Goal: Obtain resource: Download file/media

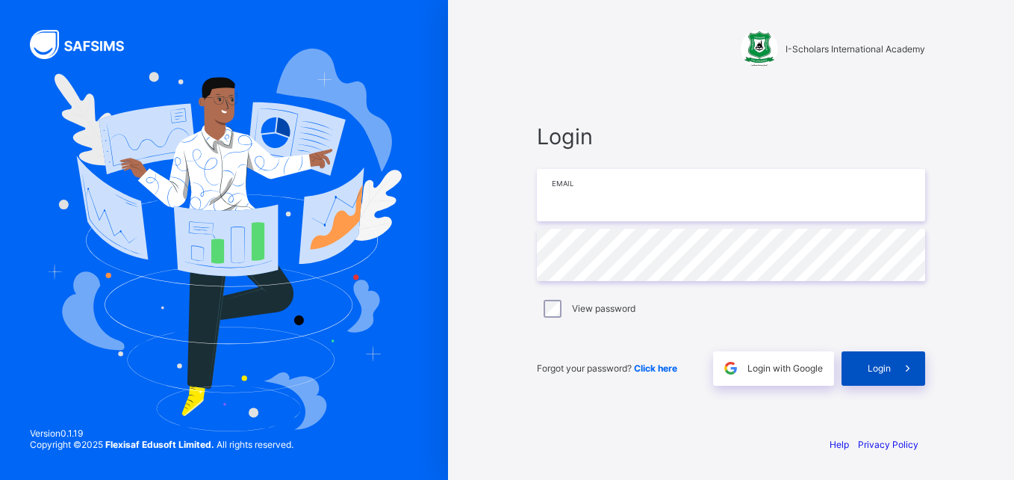
type input "**********"
click at [886, 372] on span "Login" at bounding box center [879, 367] width 23 height 11
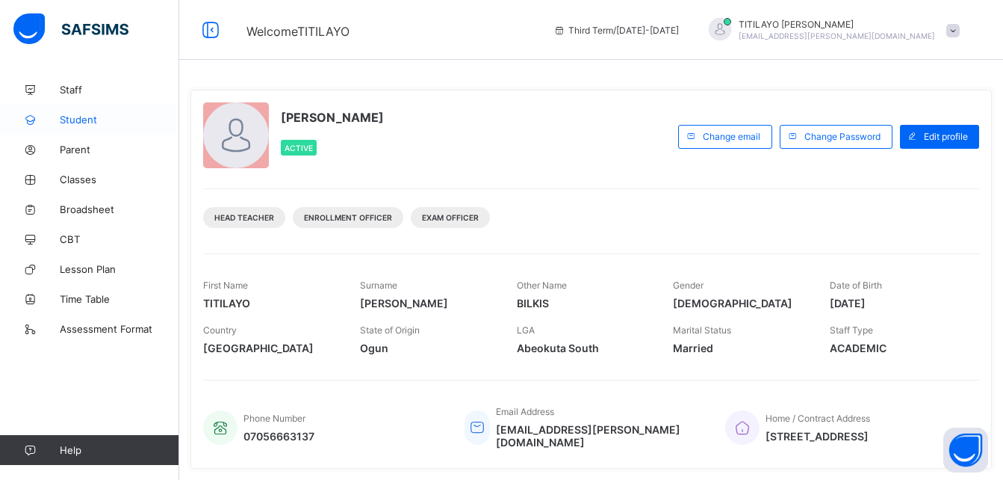
click at [84, 116] on span "Student" at bounding box center [120, 120] width 120 height 12
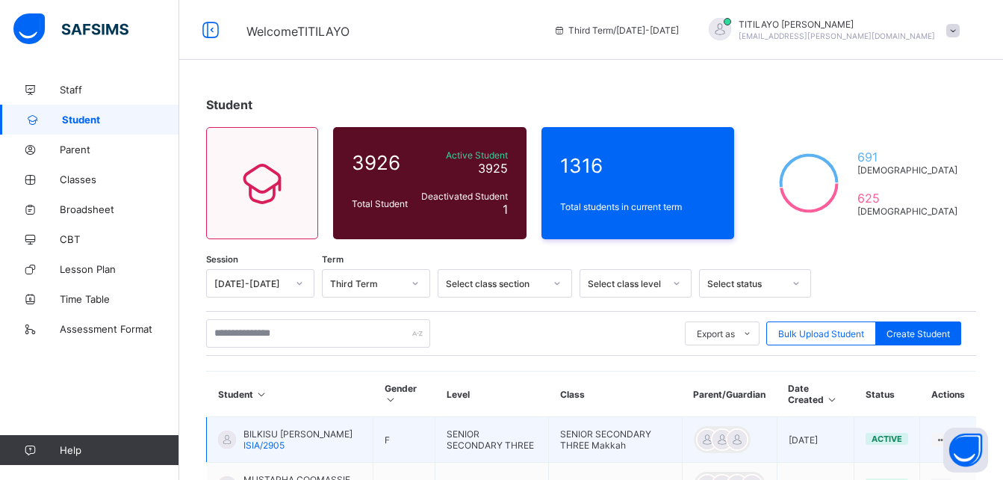
click at [270, 432] on span "BILKISU [PERSON_NAME]" at bounding box center [298, 433] width 109 height 11
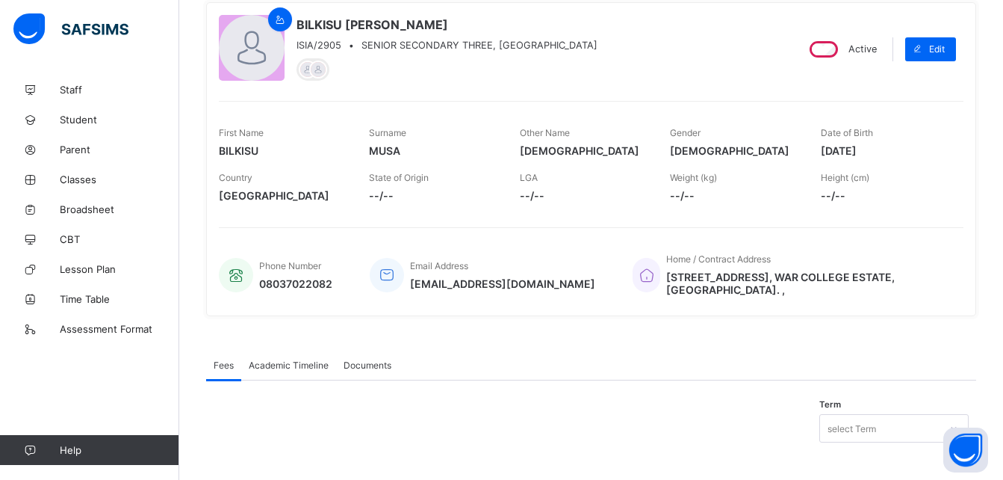
scroll to position [137, 0]
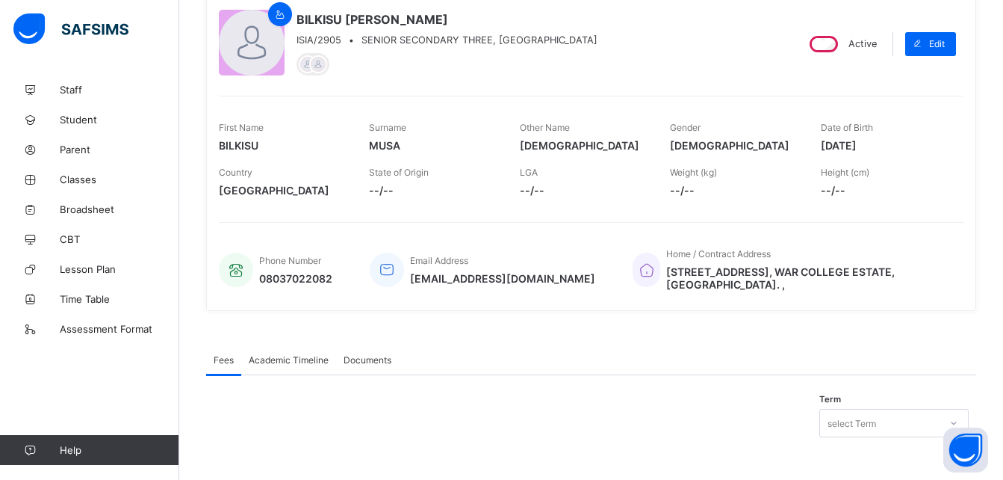
click at [288, 357] on span "Academic Timeline" at bounding box center [289, 359] width 80 height 11
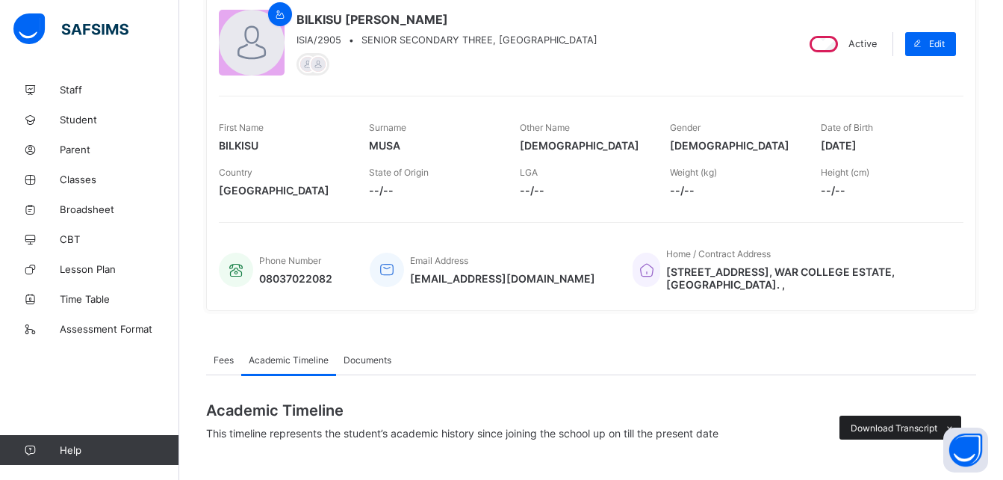
click at [875, 428] on span "Download Transcript" at bounding box center [894, 427] width 87 height 11
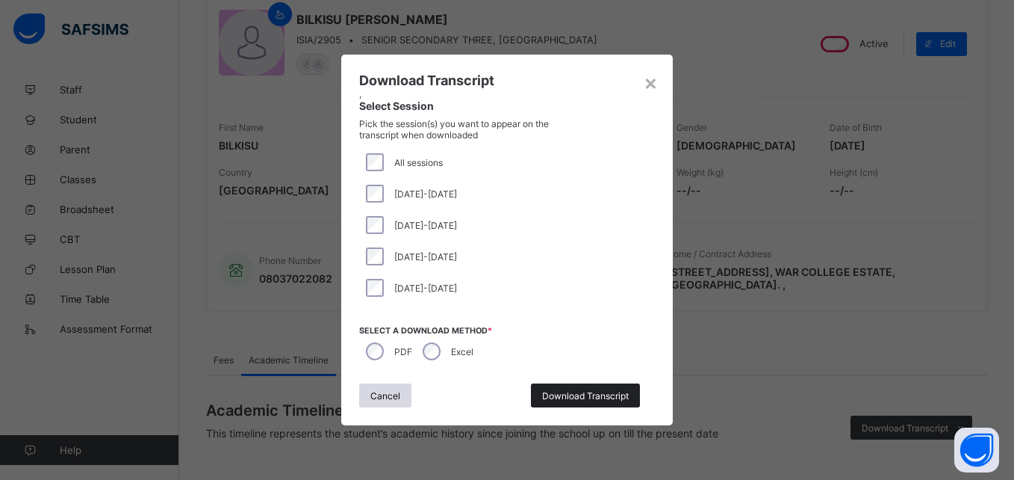
click at [582, 393] on span "Download Transcript" at bounding box center [585, 395] width 87 height 11
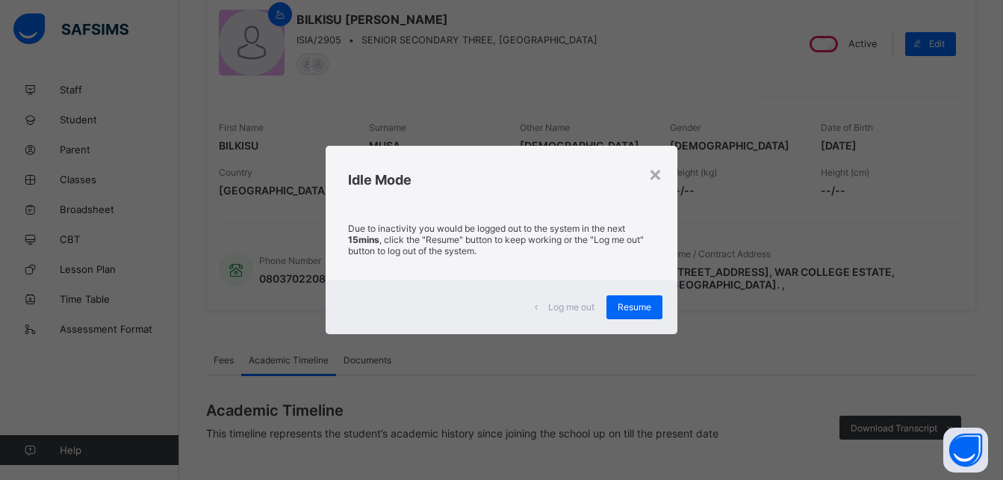
scroll to position [137, 0]
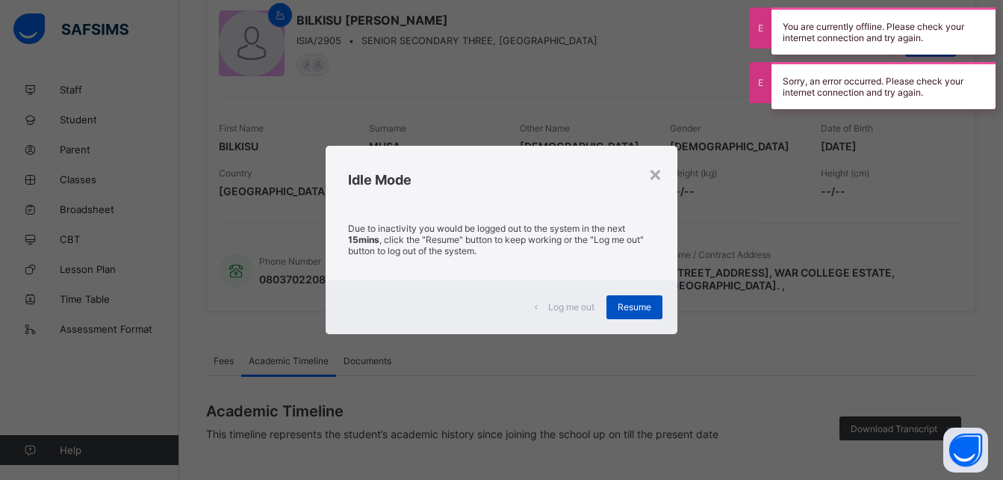
click at [634, 301] on span "Resume" at bounding box center [635, 306] width 34 height 11
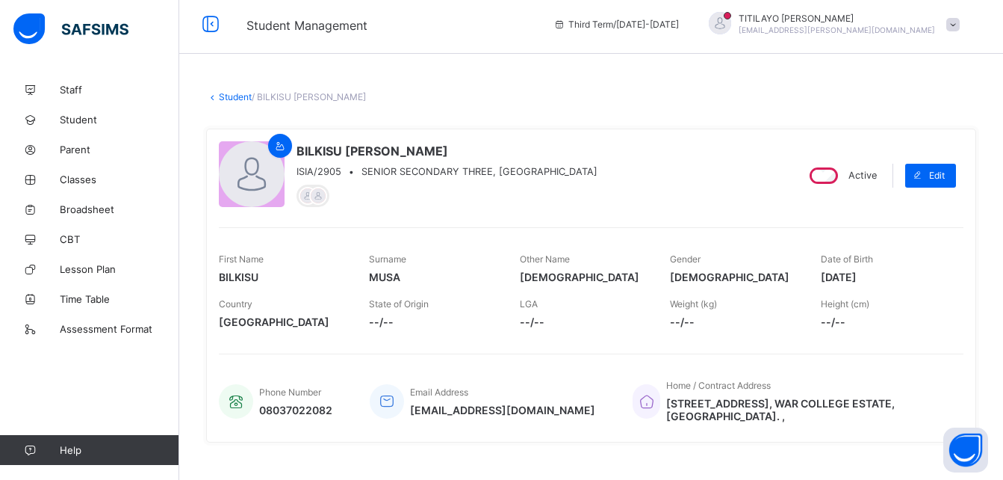
scroll to position [0, 0]
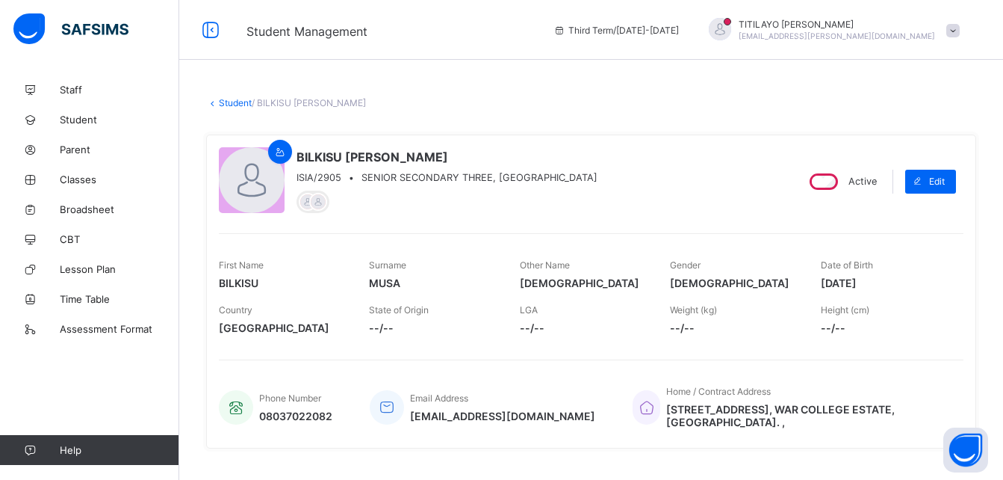
click at [233, 99] on link "Student" at bounding box center [235, 102] width 33 height 11
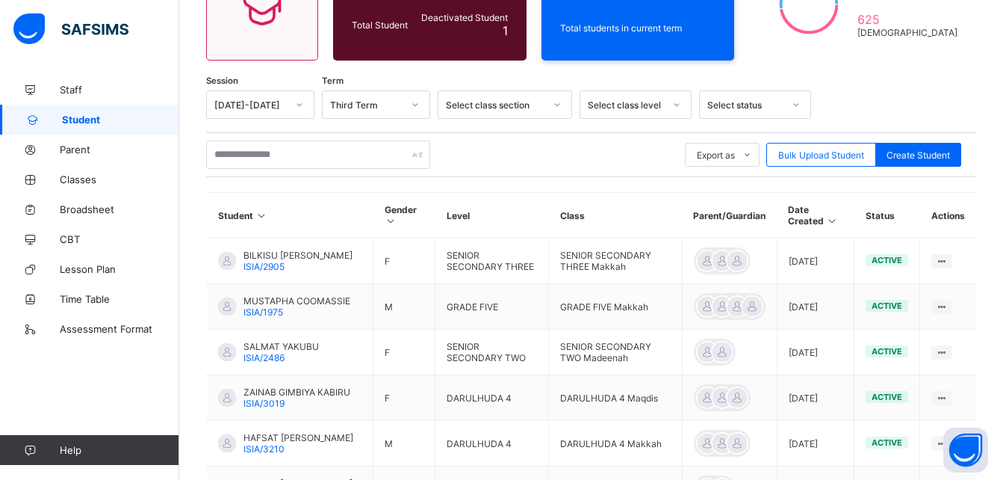
scroll to position [202, 0]
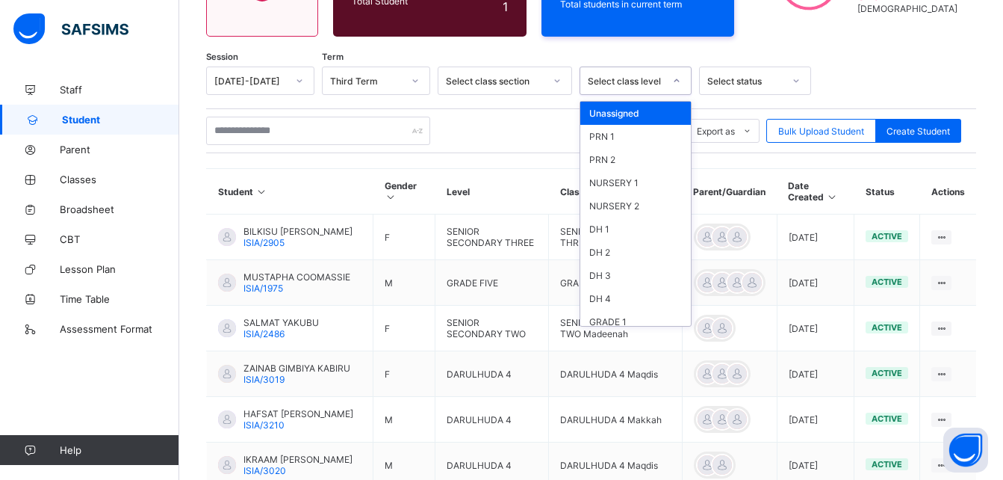
click at [632, 78] on div "Select class level" at bounding box center [626, 80] width 76 height 11
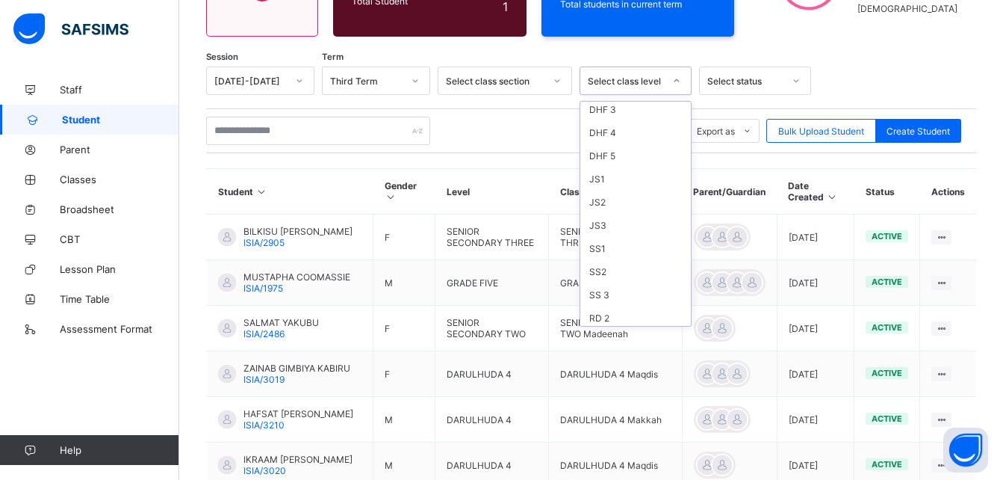
scroll to position [456, 0]
click at [609, 239] on div "SS 3" at bounding box center [635, 235] width 111 height 23
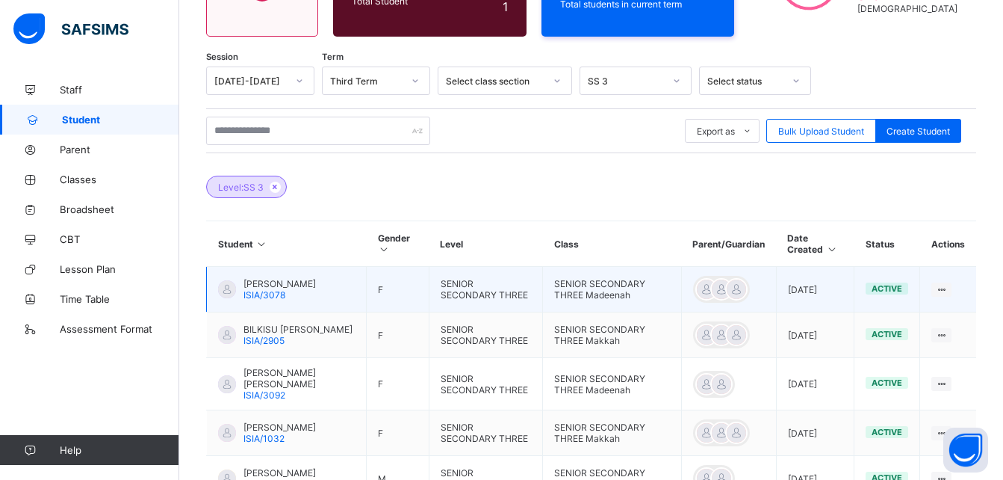
click at [285, 281] on span "[PERSON_NAME]" at bounding box center [280, 283] width 72 height 11
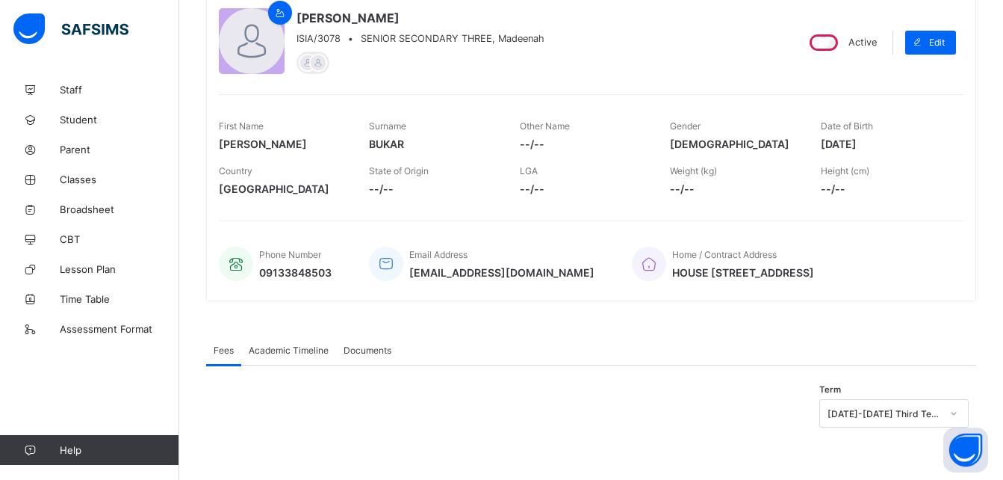
scroll to position [147, 0]
click at [292, 352] on span "Academic Timeline" at bounding box center [289, 349] width 80 height 11
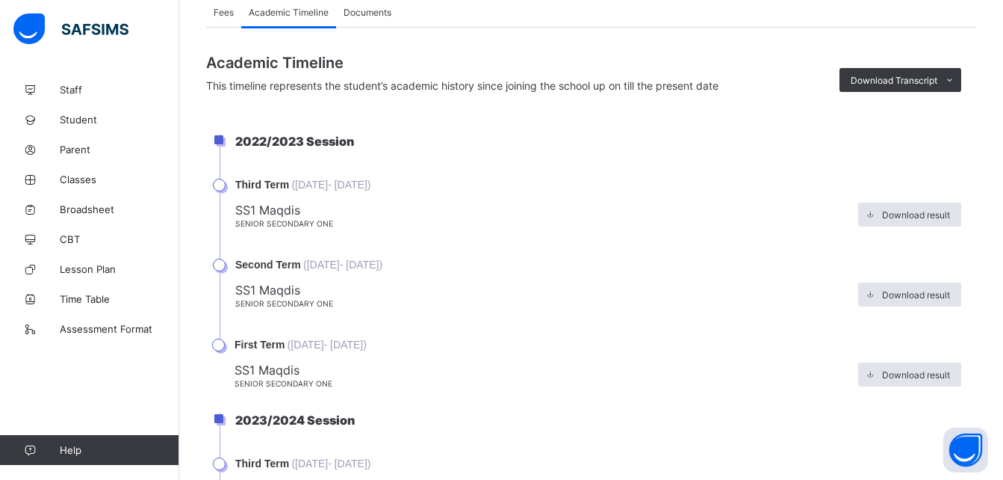
scroll to position [479, 0]
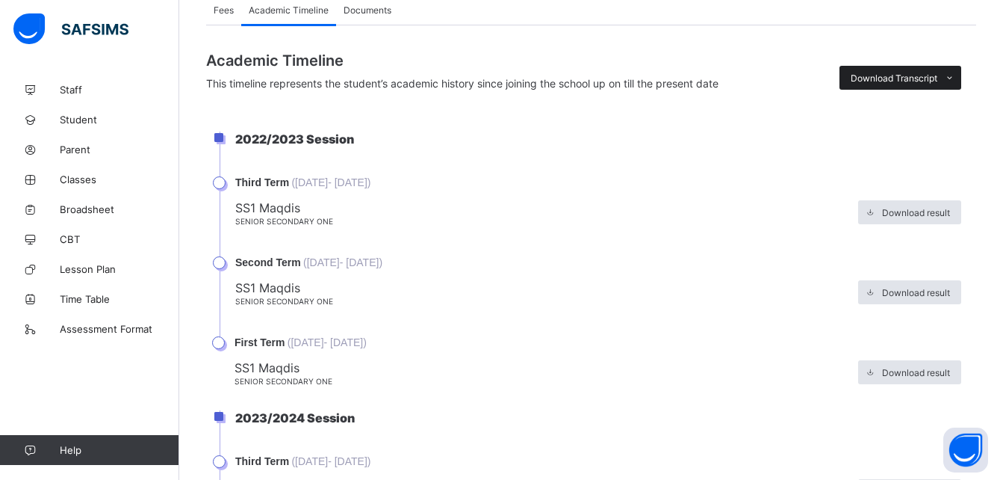
click at [903, 84] on span "Download Transcript" at bounding box center [894, 77] width 87 height 11
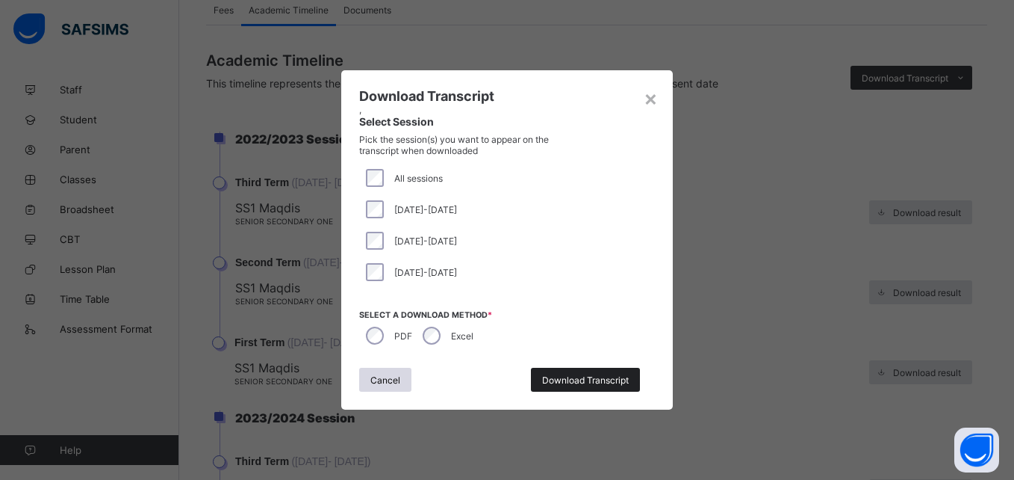
click at [570, 380] on span "Download Transcript" at bounding box center [585, 379] width 87 height 11
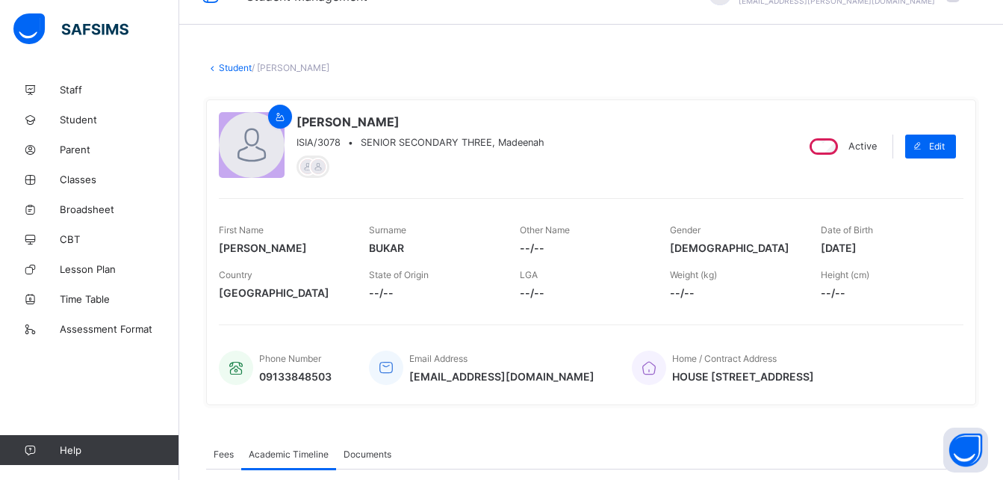
scroll to position [0, 0]
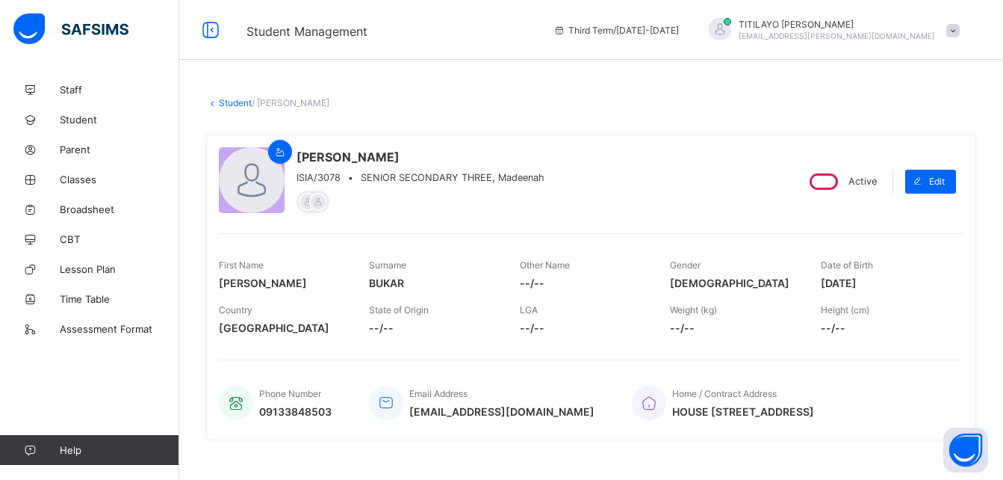
click at [231, 101] on link "Student" at bounding box center [235, 102] width 33 height 11
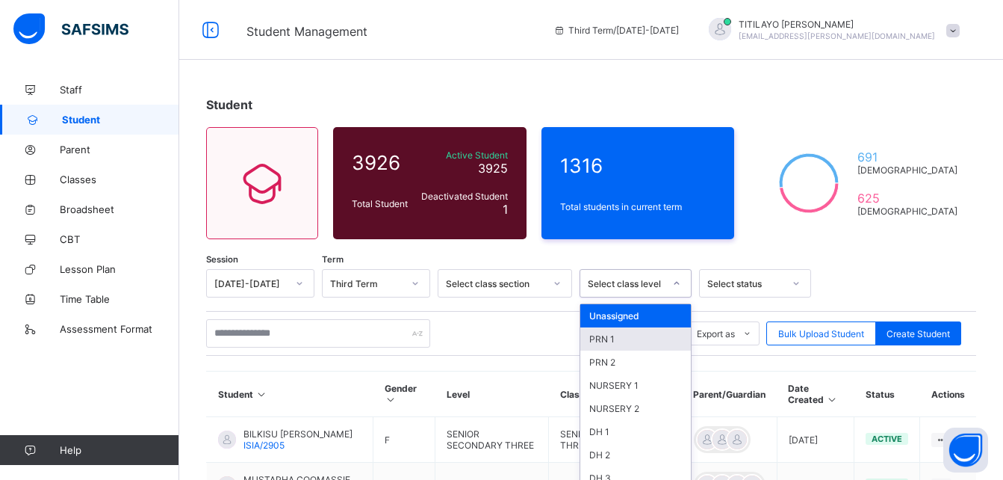
scroll to position [55, 0]
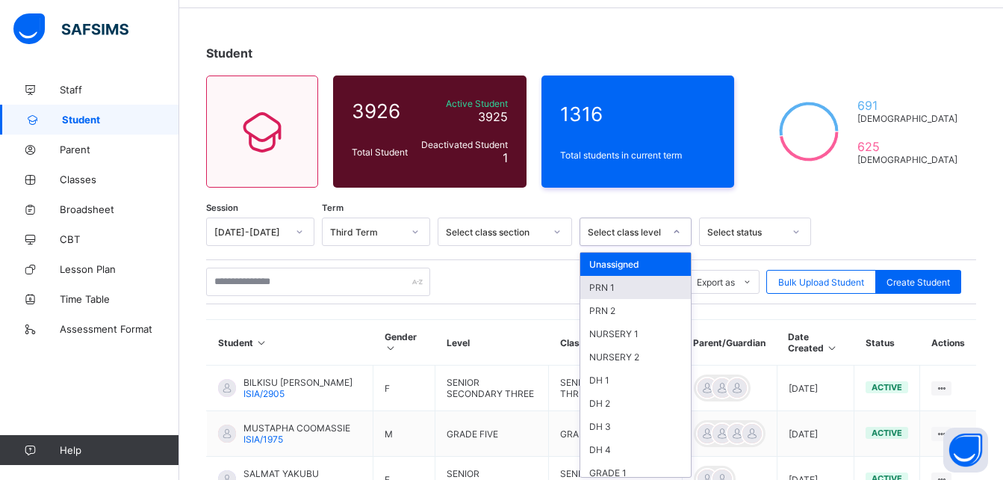
click at [630, 246] on div "option PRN 1 focused, 2 of 46. 46 results available. Use Up and Down to choose …" at bounding box center [636, 231] width 112 height 28
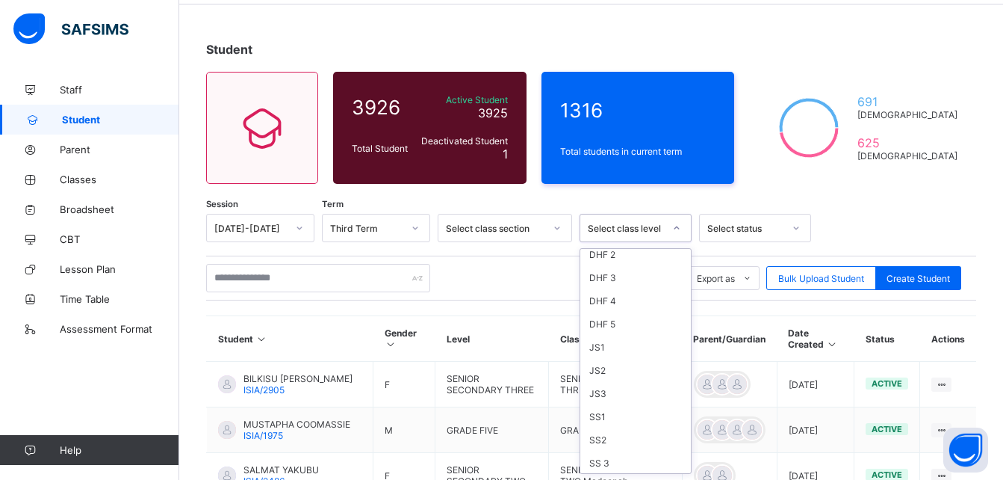
scroll to position [402, 0]
click at [611, 432] on div "SS 3" at bounding box center [635, 437] width 111 height 23
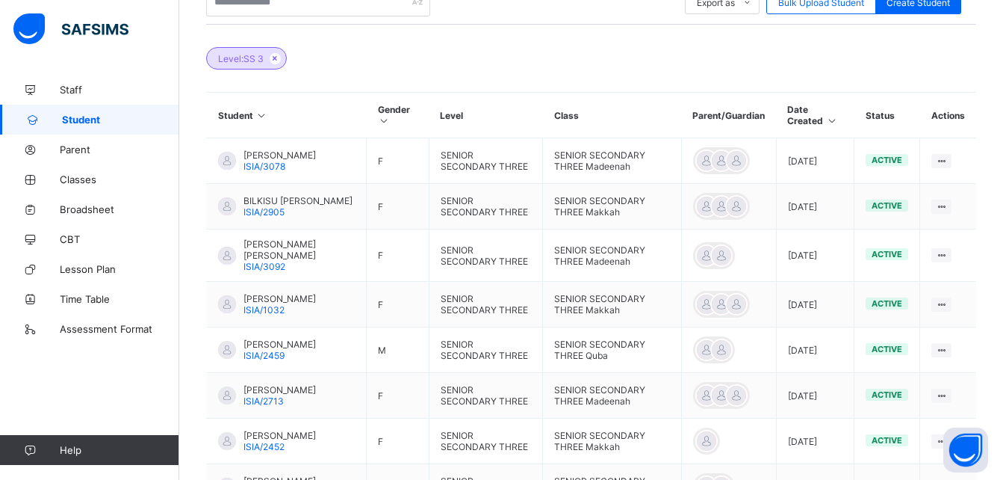
scroll to position [340, 0]
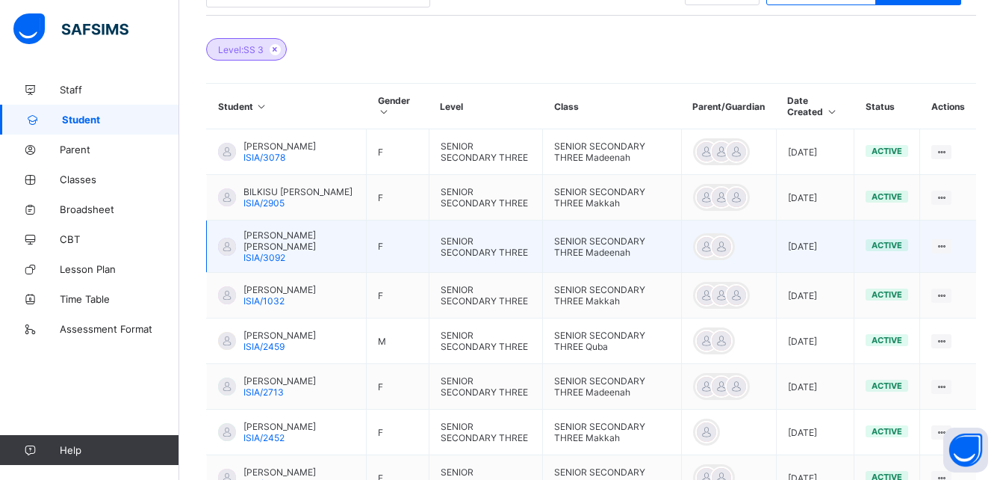
click at [267, 241] on span "[PERSON_NAME] [PERSON_NAME]" at bounding box center [299, 240] width 111 height 22
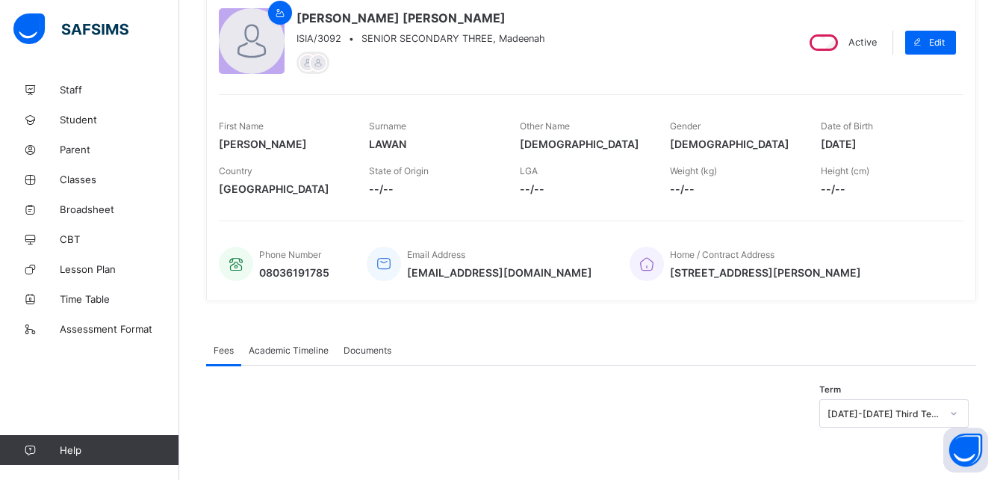
scroll to position [147, 0]
click at [291, 350] on span "Academic Timeline" at bounding box center [289, 349] width 80 height 11
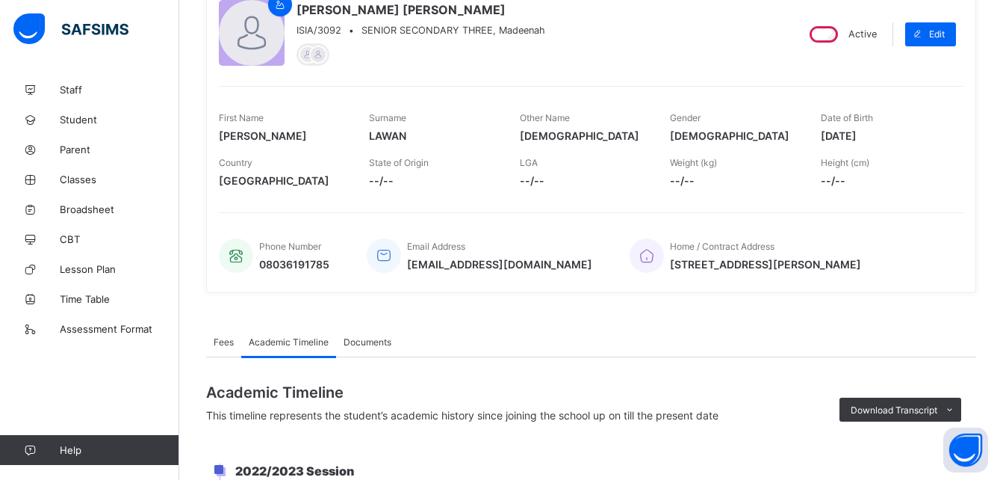
scroll to position [340, 0]
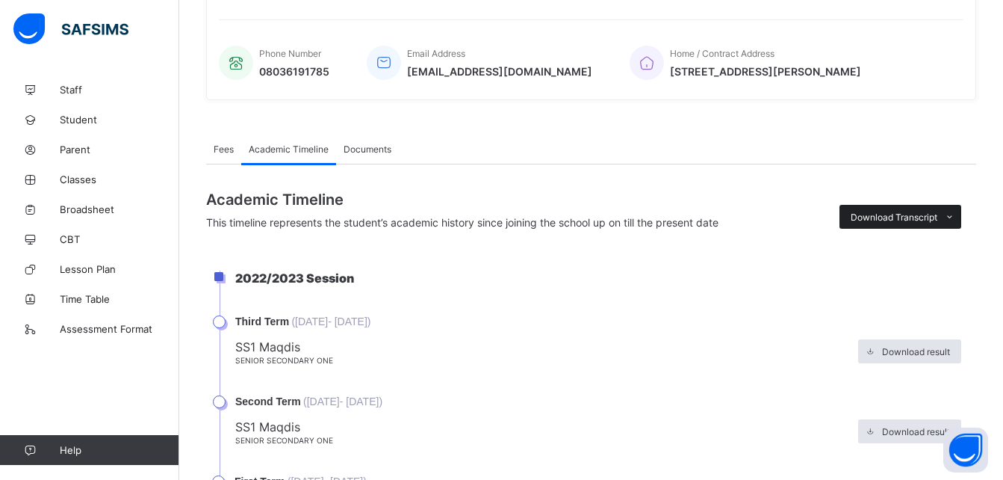
click at [911, 223] on span "Download Transcript" at bounding box center [894, 216] width 87 height 11
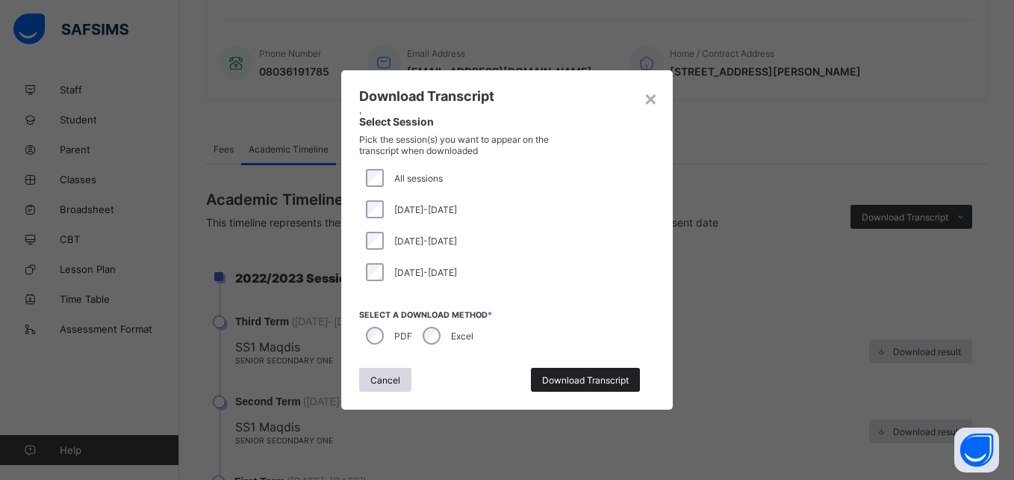
click at [601, 379] on span "Download Transcript" at bounding box center [585, 379] width 87 height 11
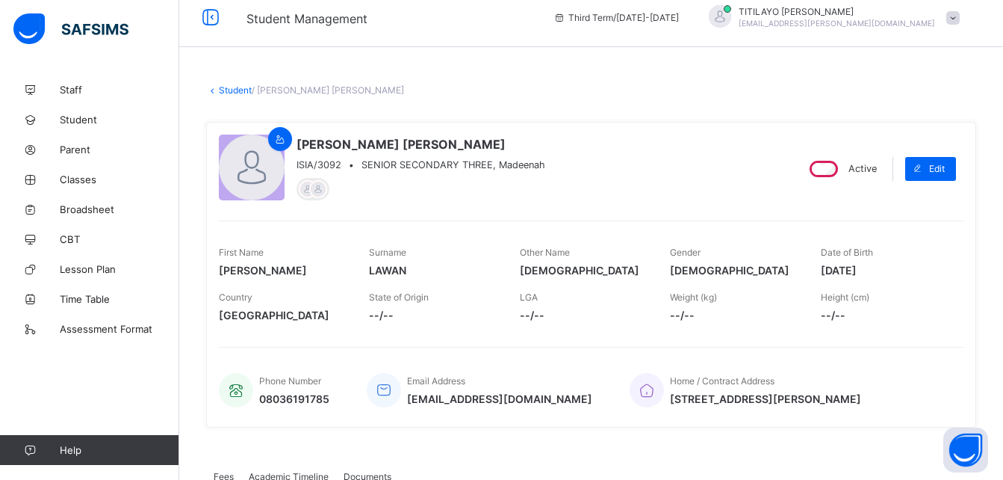
scroll to position [0, 0]
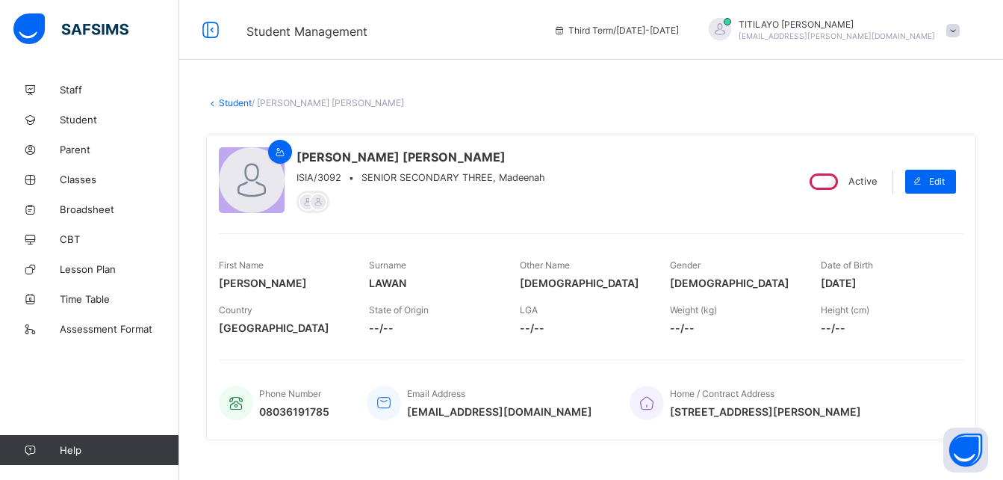
click at [239, 105] on link "Student" at bounding box center [235, 102] width 33 height 11
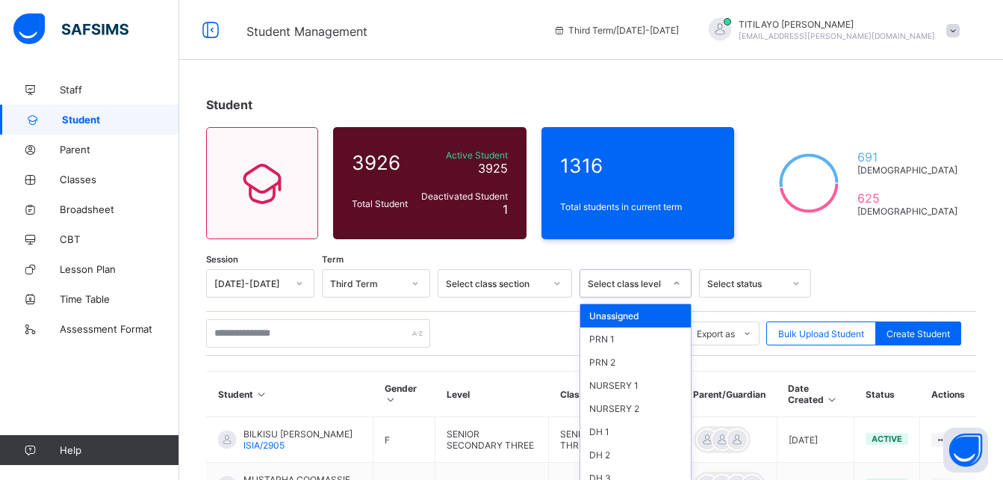
click at [627, 278] on div "option Unassigned focused, 1 of 46. 46 results available. Use Up and Down to ch…" at bounding box center [636, 283] width 112 height 28
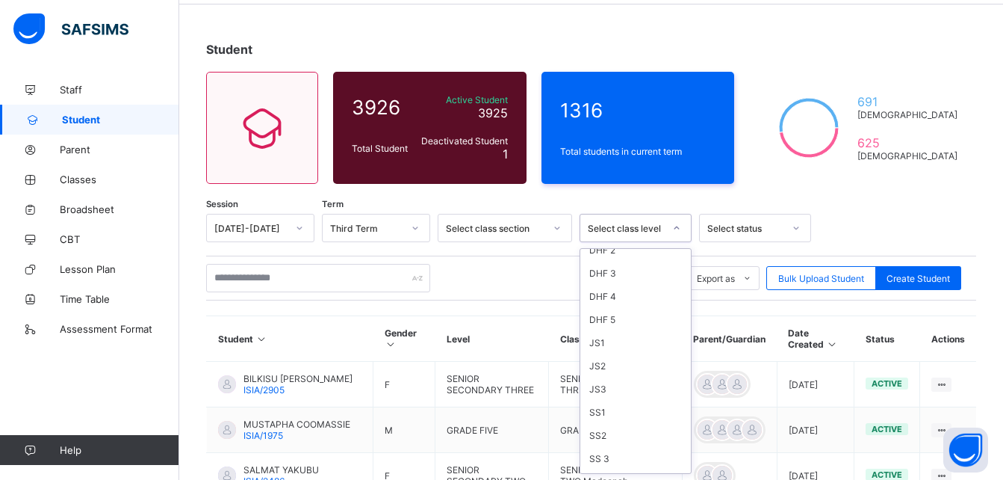
scroll to position [423, 0]
click at [599, 416] on div "SS 3" at bounding box center [635, 416] width 111 height 23
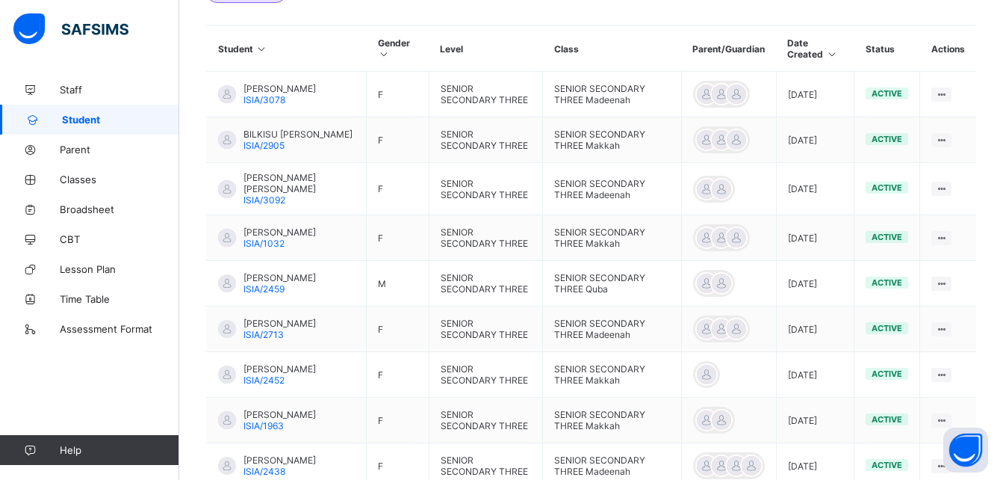
scroll to position [399, 0]
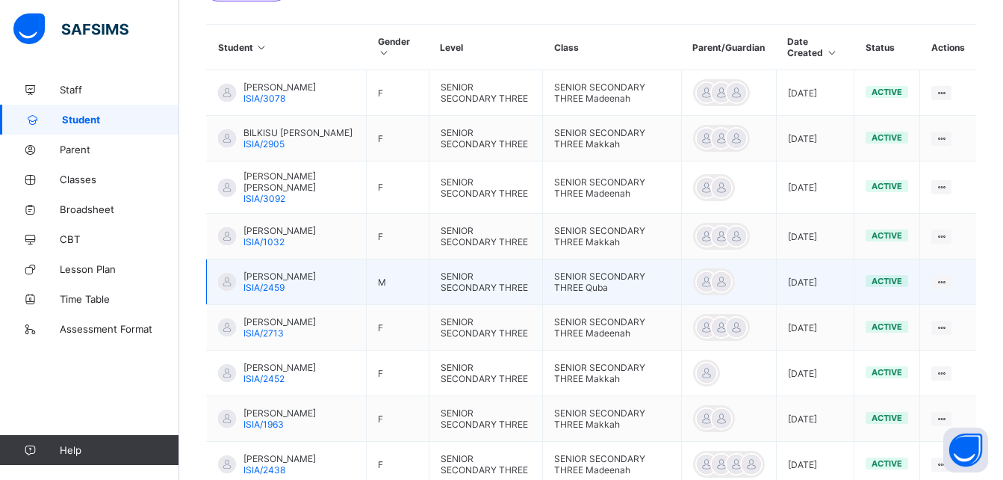
click at [313, 282] on span "[PERSON_NAME]" at bounding box center [280, 275] width 72 height 11
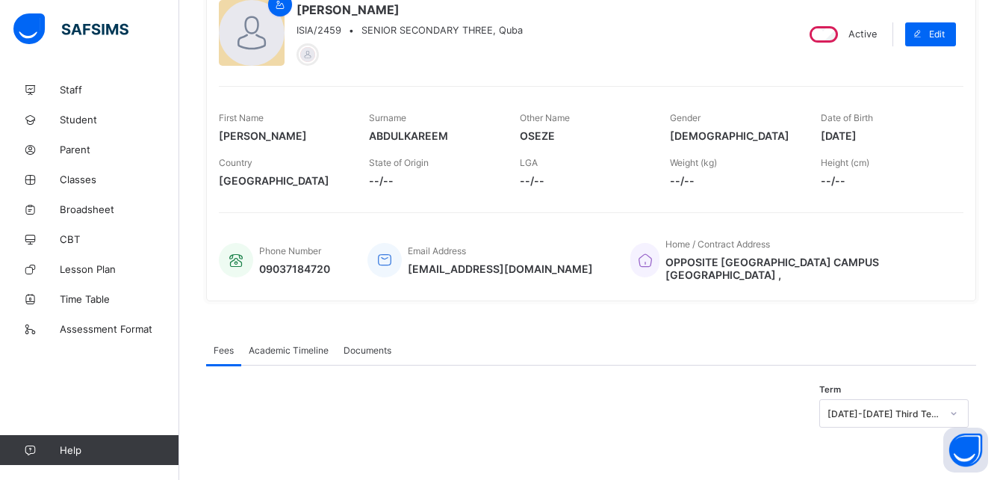
scroll to position [147, 0]
click at [282, 346] on span "Academic Timeline" at bounding box center [289, 349] width 80 height 11
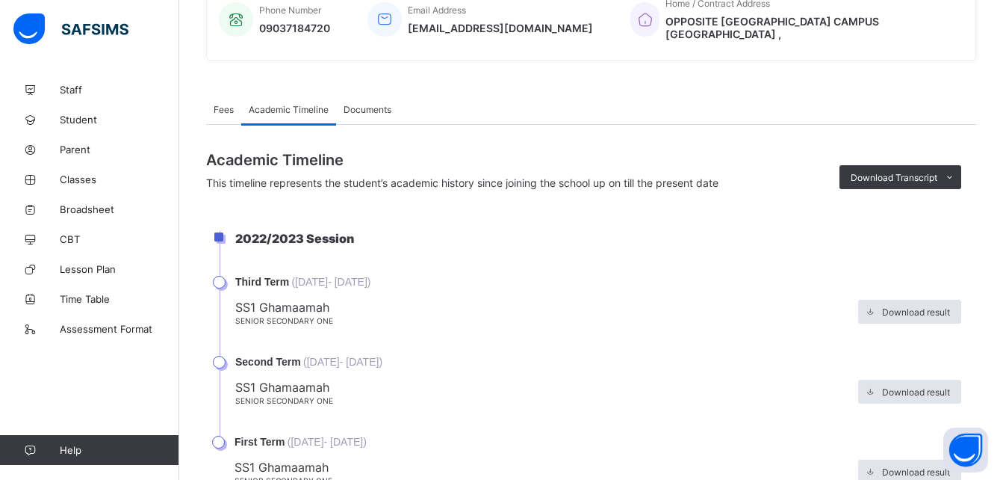
scroll to position [399, 0]
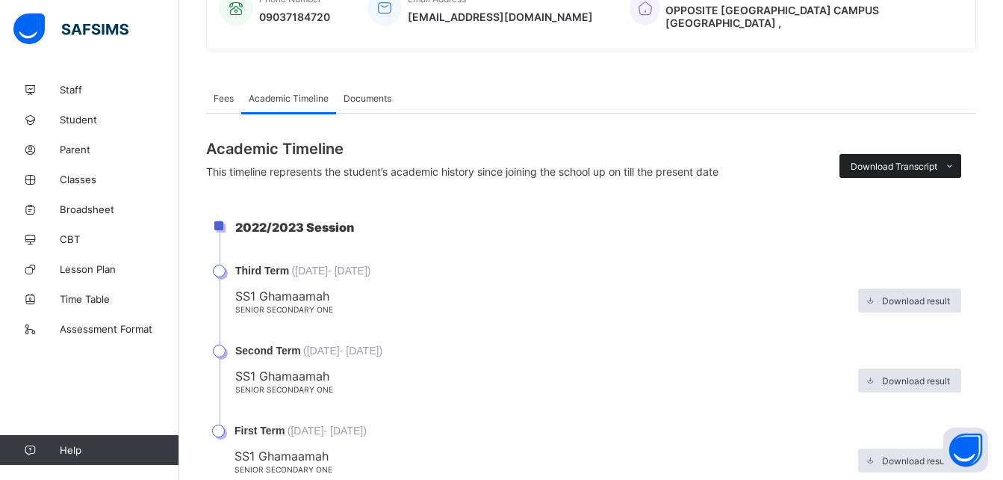
click at [911, 167] on span "Download Transcript" at bounding box center [894, 166] width 87 height 11
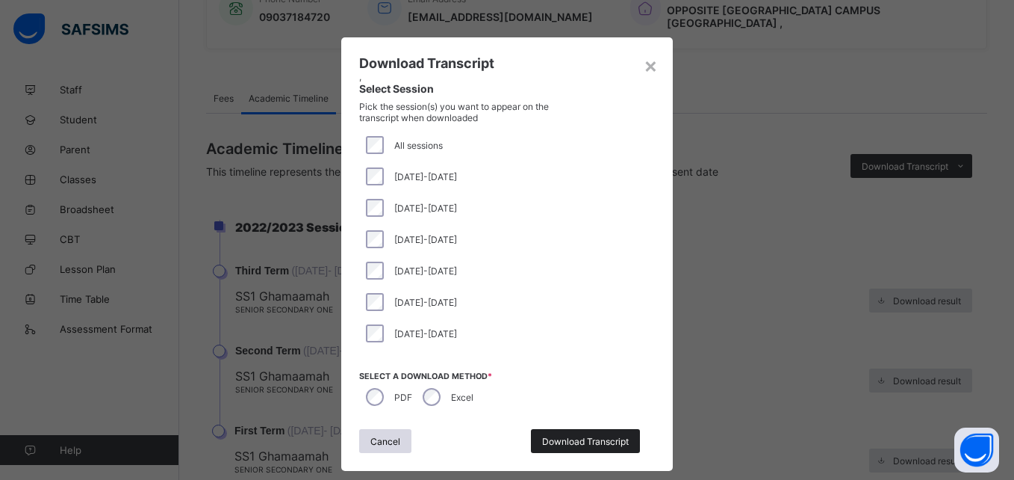
click at [582, 439] on span "Download Transcript" at bounding box center [585, 440] width 87 height 11
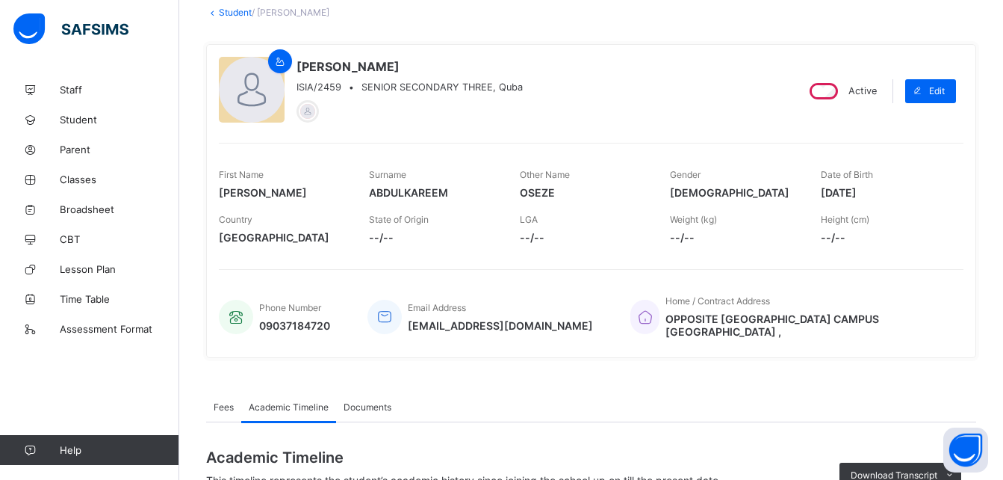
scroll to position [87, 0]
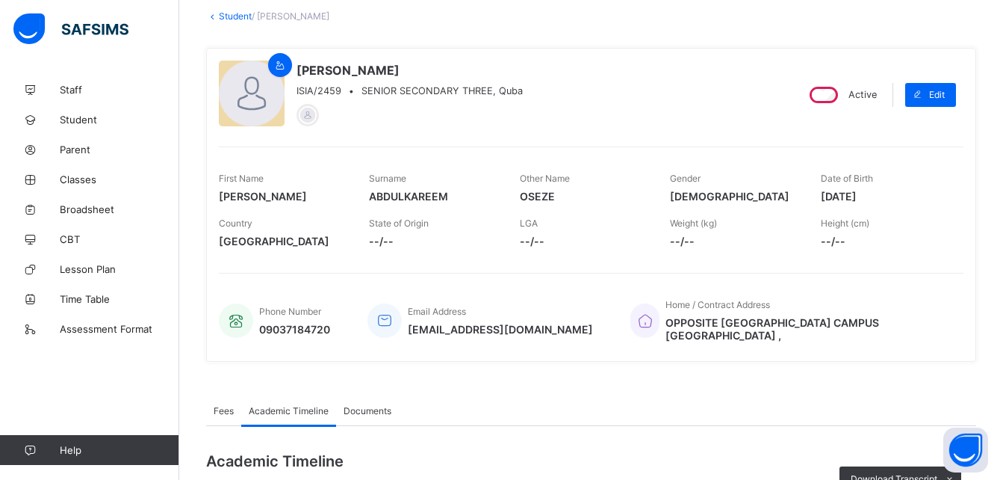
click at [234, 13] on link "Student" at bounding box center [235, 15] width 33 height 11
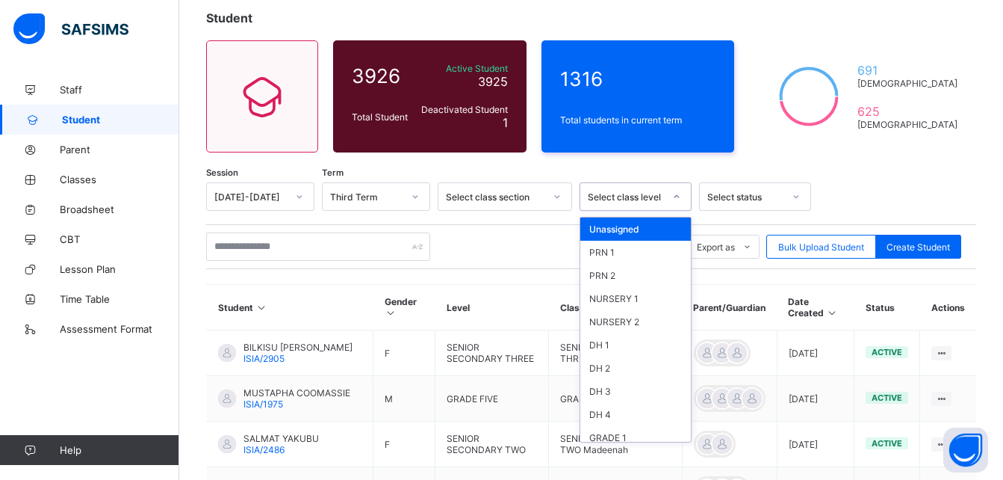
click at [627, 193] on div "Select class level" at bounding box center [626, 196] width 76 height 11
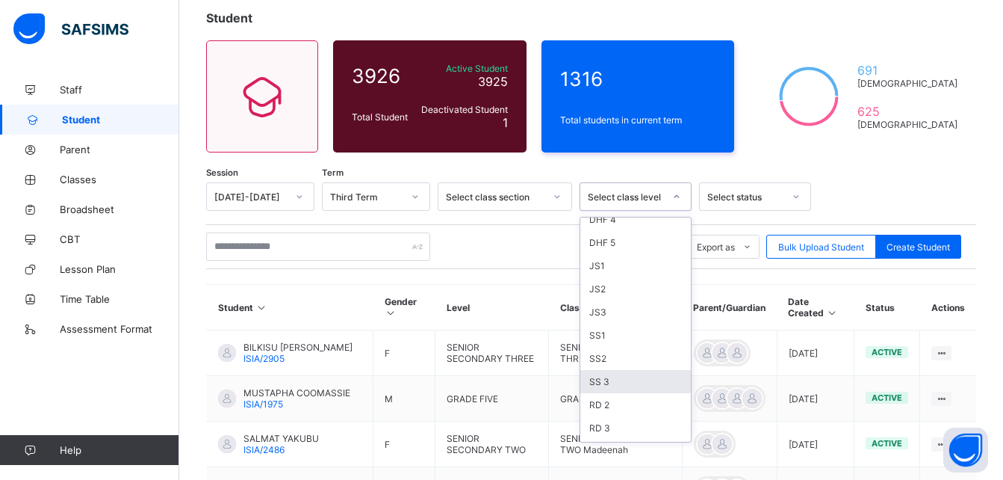
click at [597, 380] on div "SS 3" at bounding box center [635, 381] width 111 height 23
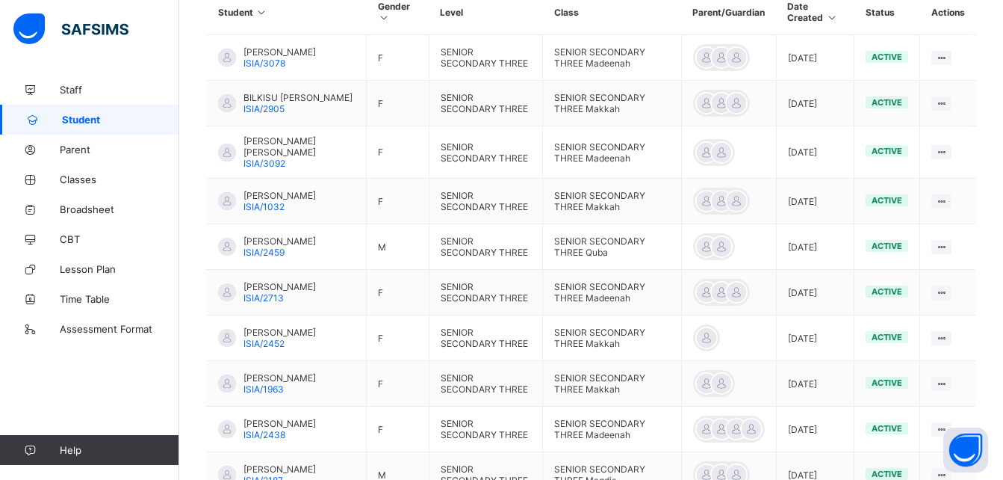
scroll to position [444, 0]
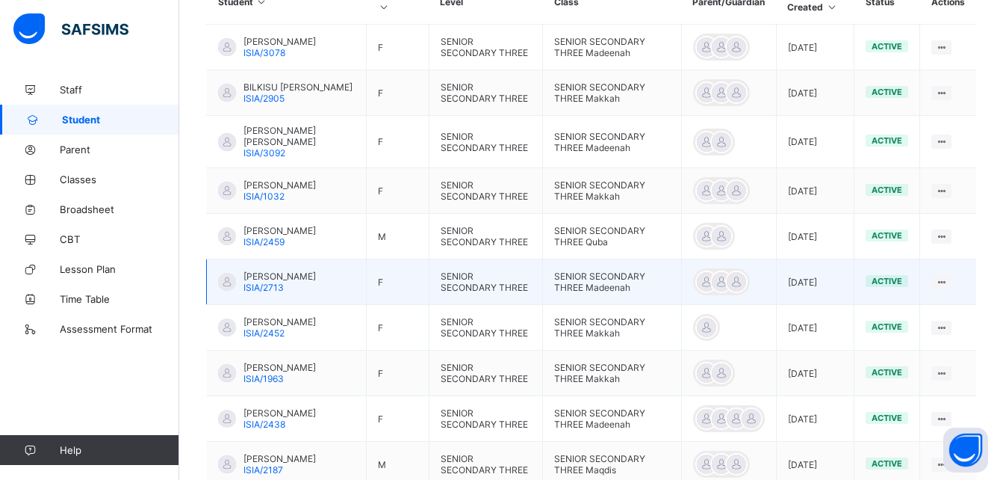
click at [279, 282] on span "[PERSON_NAME]" at bounding box center [280, 275] width 72 height 11
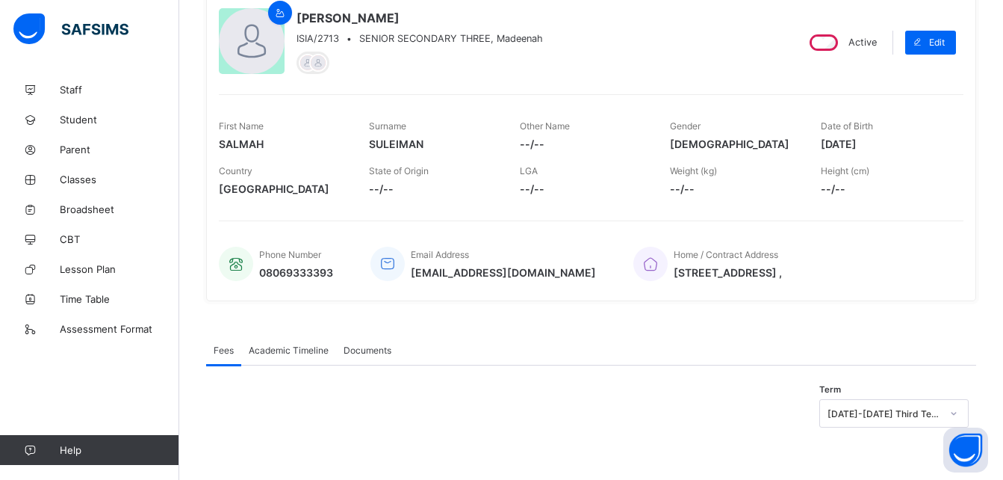
scroll to position [139, 0]
click at [292, 356] on div "Academic Timeline" at bounding box center [288, 350] width 95 height 30
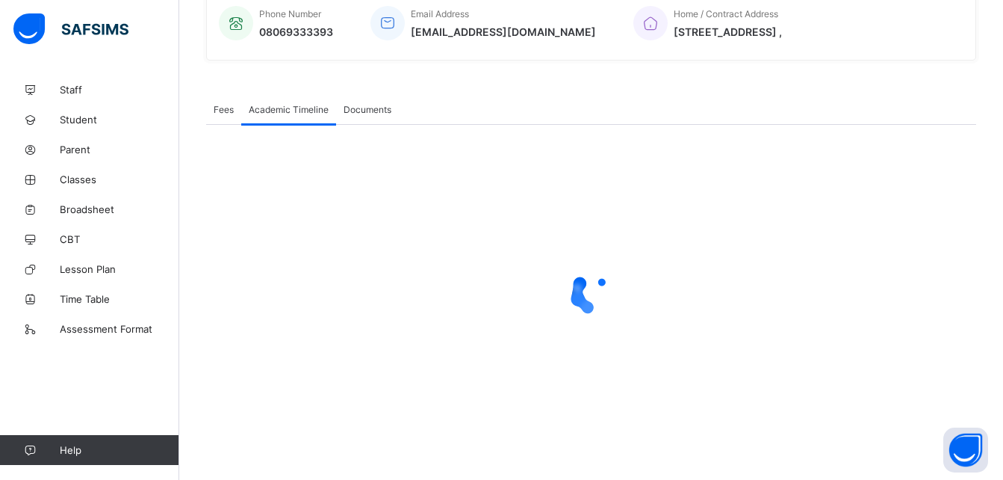
scroll to position [444, 0]
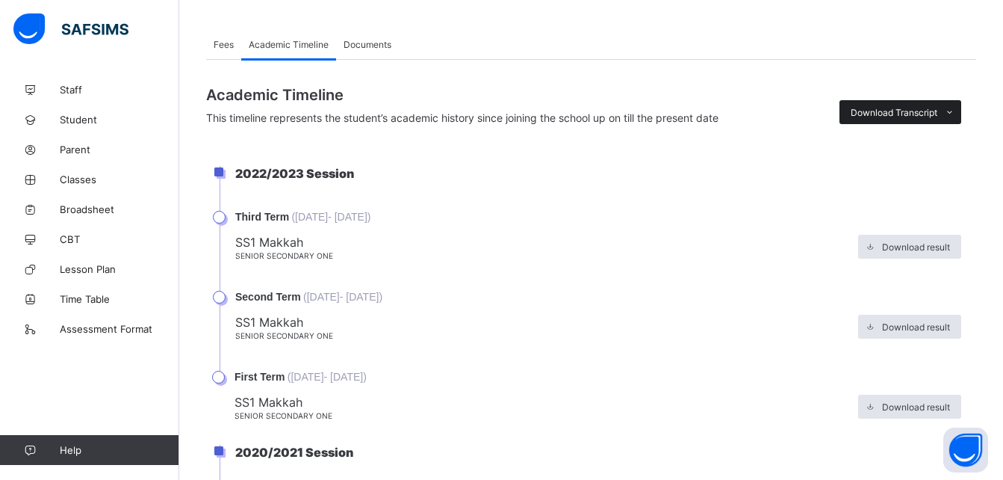
click at [897, 120] on div "Download Transcript" at bounding box center [901, 112] width 122 height 24
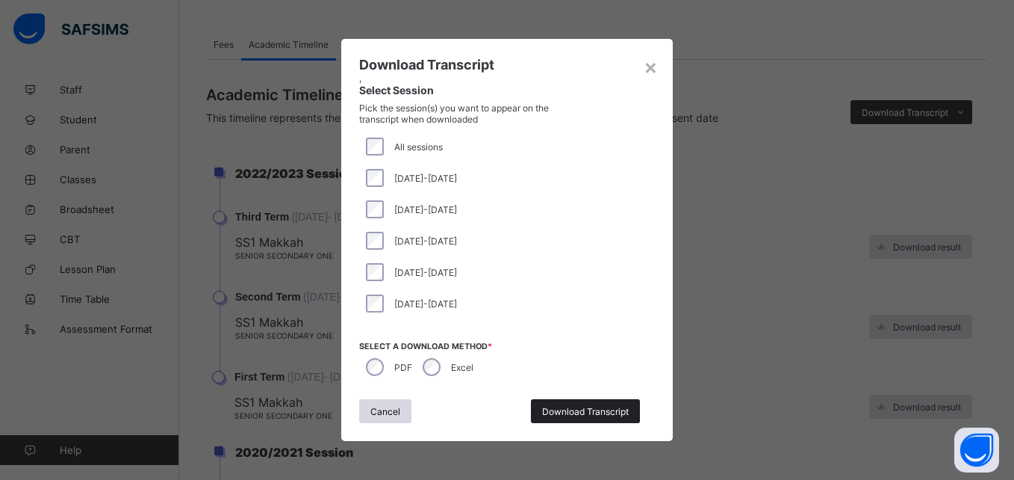
click at [584, 410] on span "Download Transcript" at bounding box center [585, 411] width 87 height 11
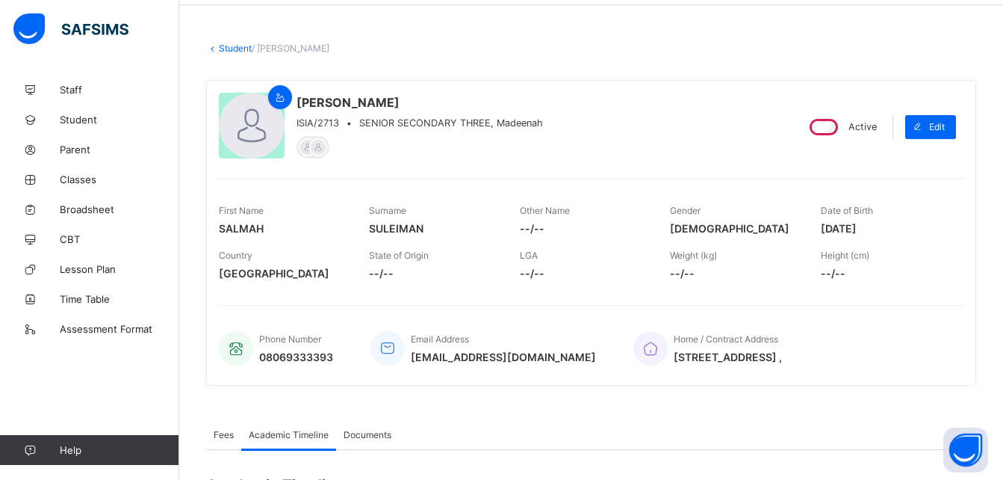
scroll to position [31, 0]
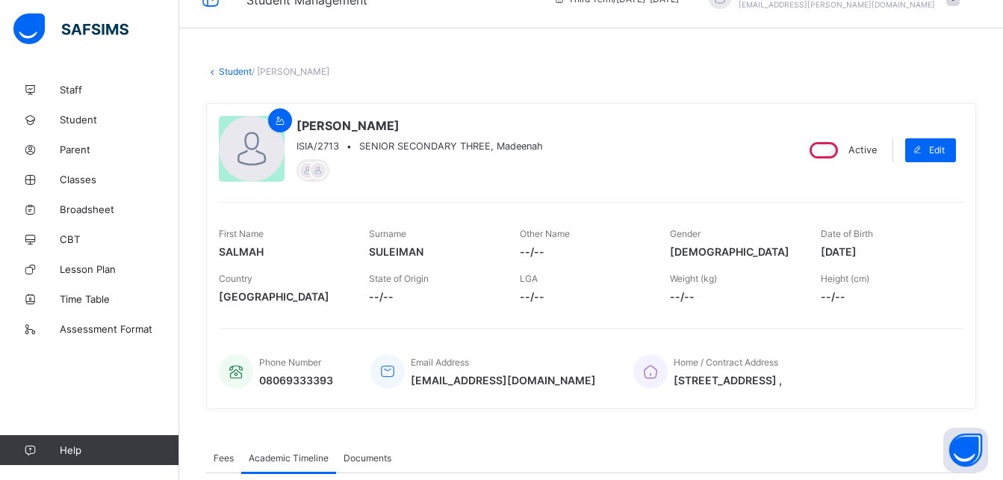
click at [235, 69] on link "Student" at bounding box center [235, 71] width 33 height 11
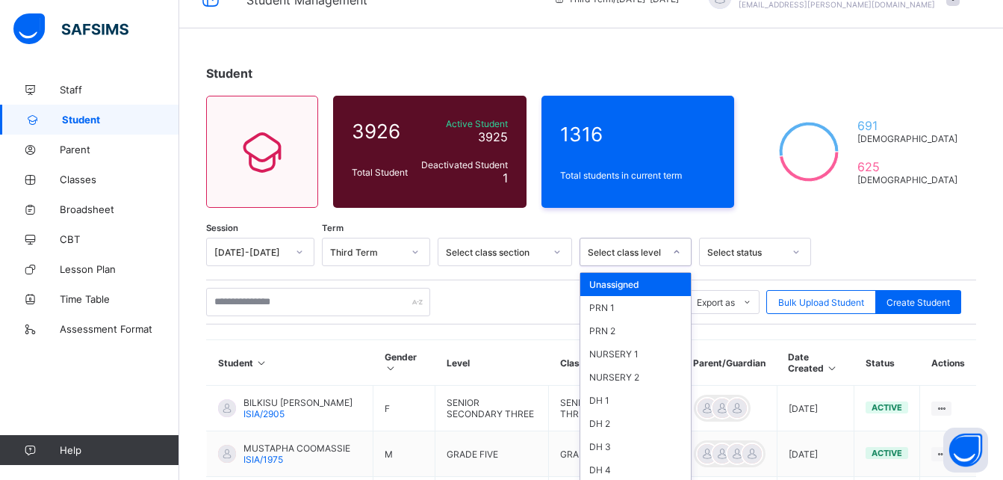
scroll to position [55, 0]
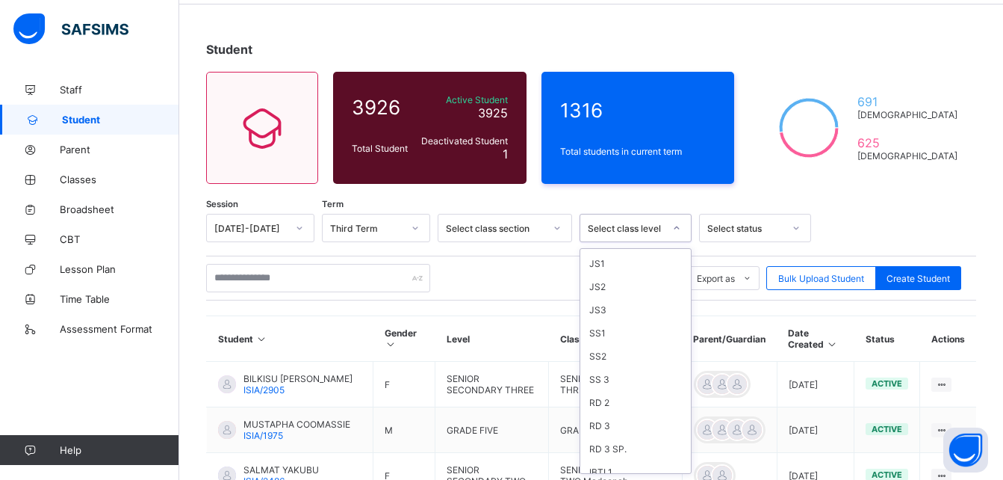
scroll to position [465, 0]
click at [609, 377] on div "SS 3" at bounding box center [635, 374] width 111 height 23
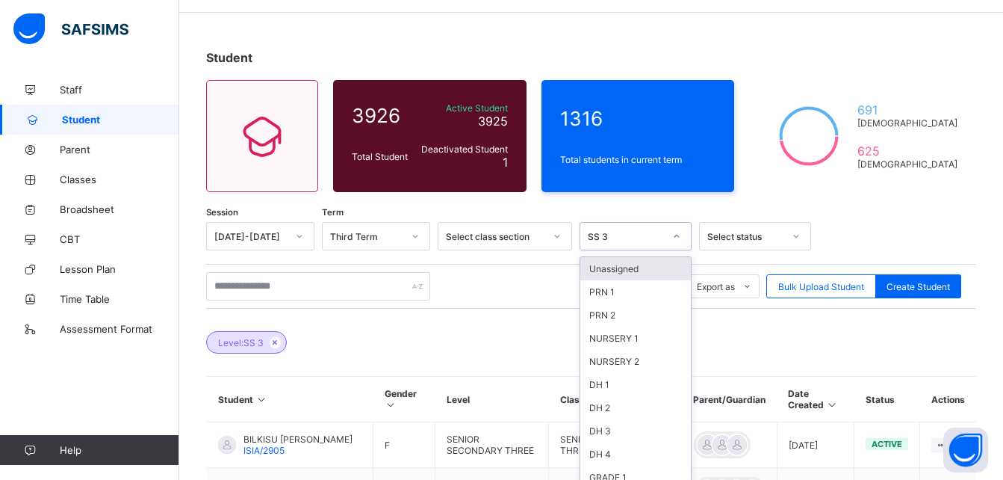
scroll to position [55, 0]
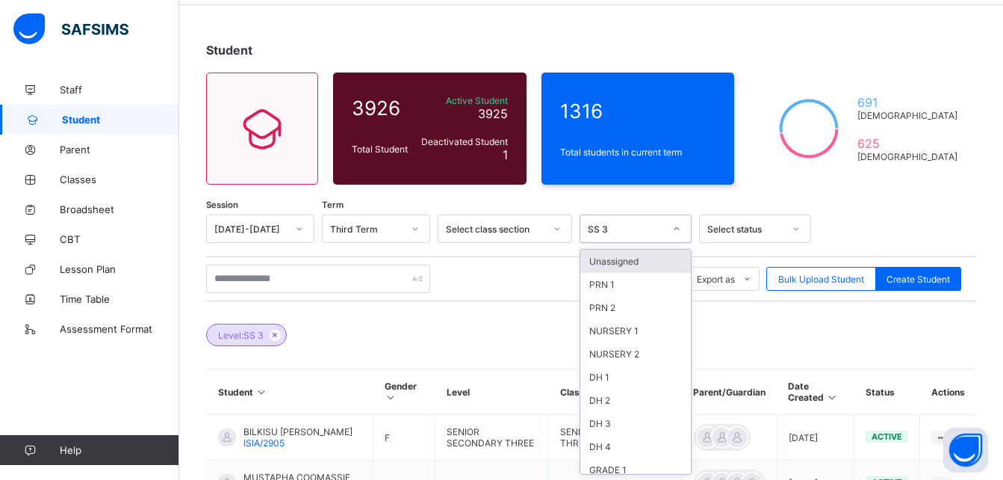
click at [678, 236] on div at bounding box center [676, 229] width 25 height 24
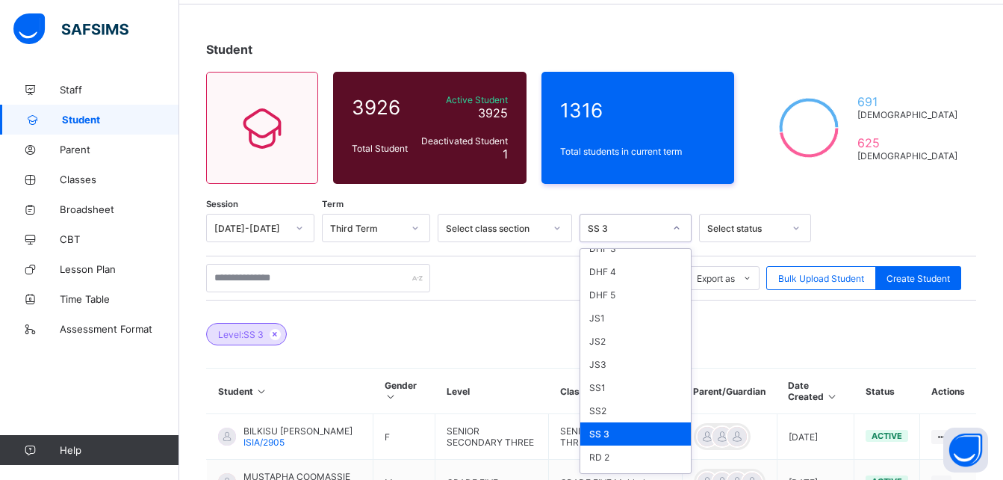
scroll to position [418, 0]
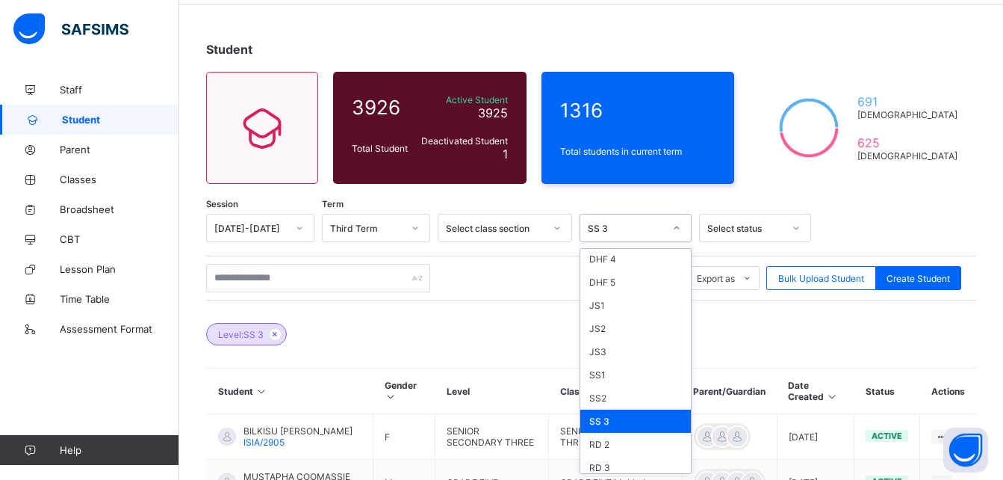
click at [607, 422] on div "SS 3" at bounding box center [635, 420] width 111 height 23
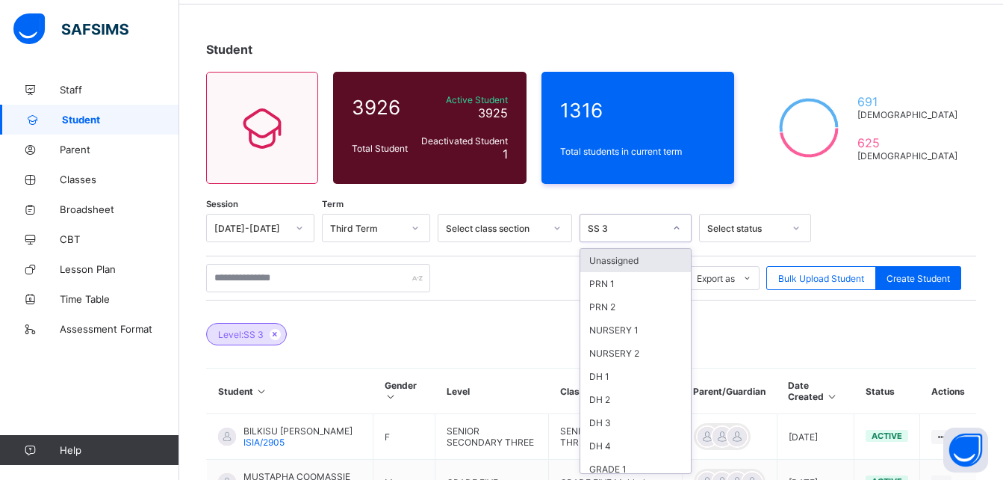
click at [678, 226] on icon at bounding box center [676, 227] width 9 height 15
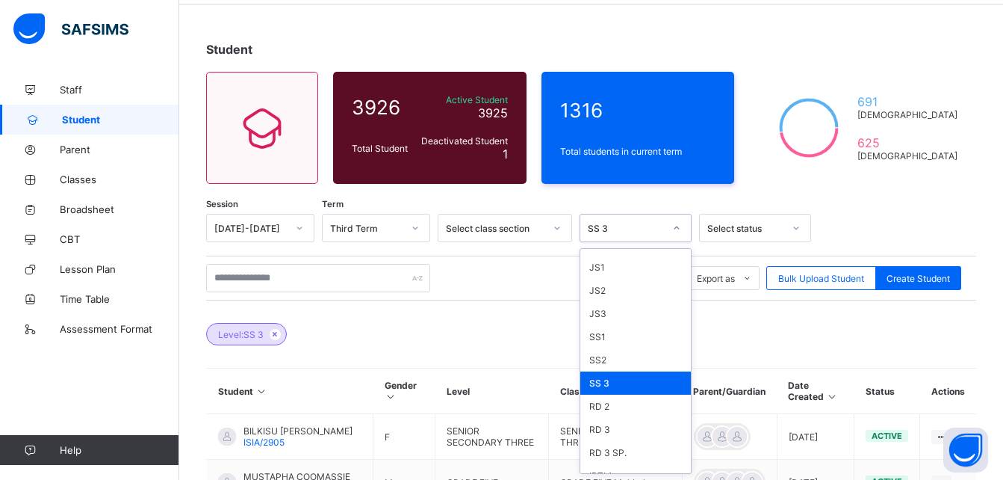
scroll to position [460, 0]
click at [637, 374] on div "SS 3" at bounding box center [635, 379] width 111 height 23
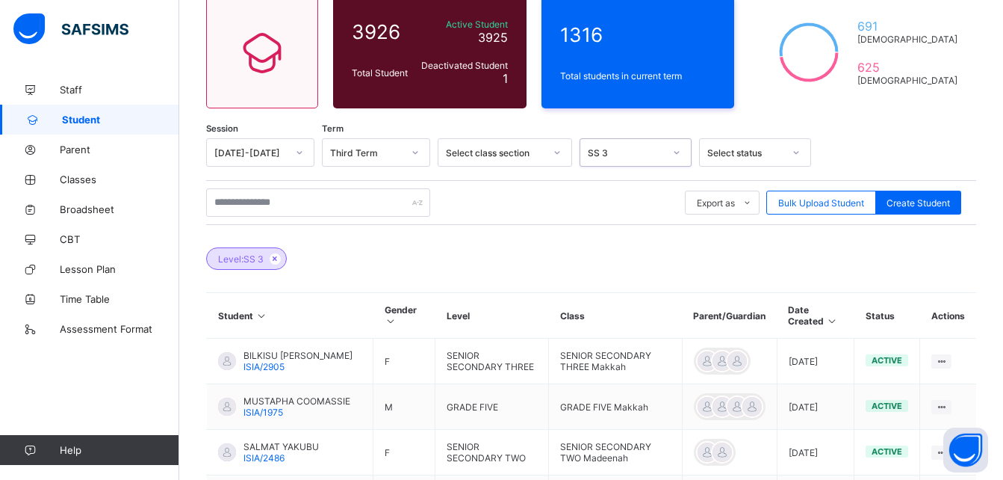
scroll to position [123, 0]
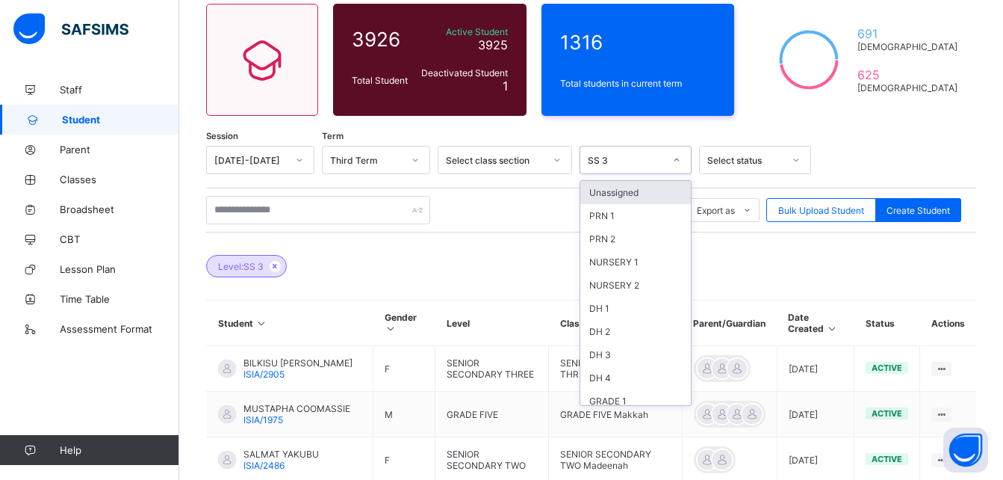
click at [666, 162] on div at bounding box center [676, 160] width 25 height 24
click at [613, 328] on div "DH 2" at bounding box center [635, 331] width 111 height 23
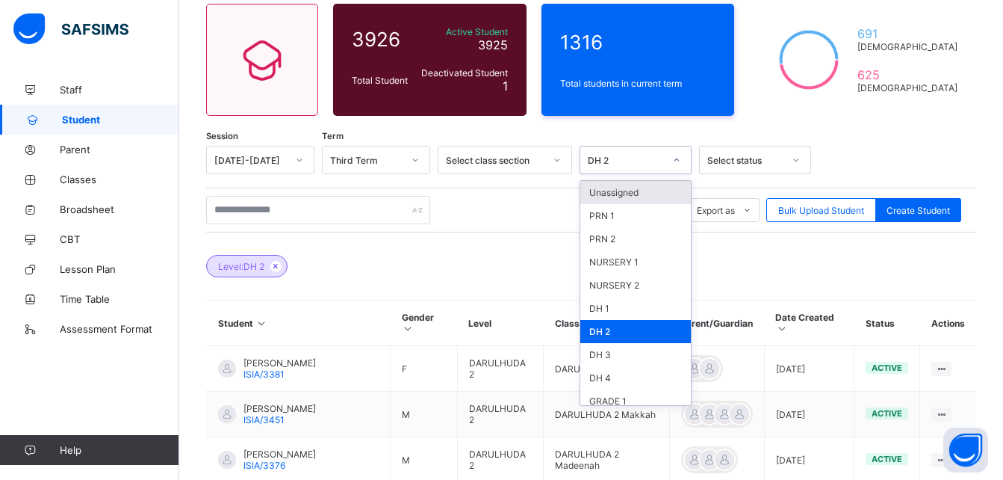
click at [632, 155] on div "DH 2" at bounding box center [626, 160] width 76 height 11
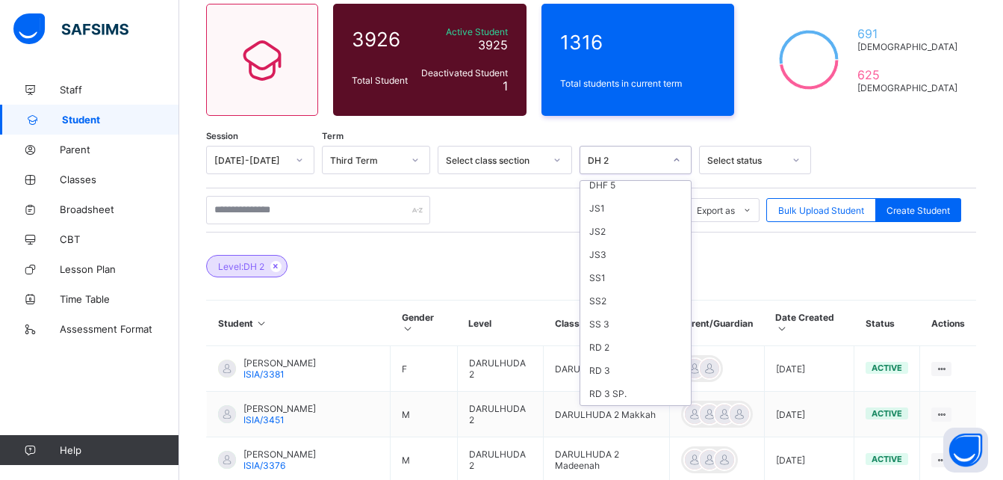
scroll to position [452, 0]
click at [621, 314] on div "SS 3" at bounding box center [635, 319] width 111 height 23
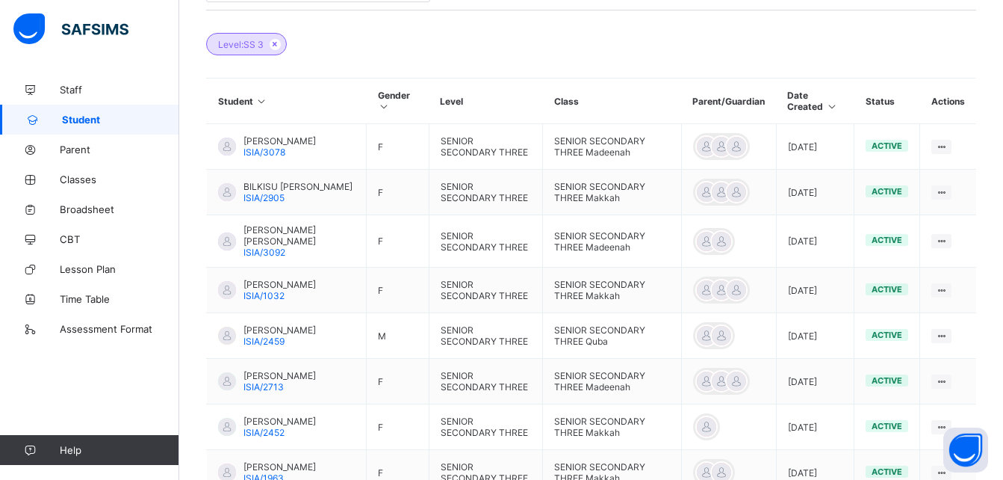
scroll to position [380, 0]
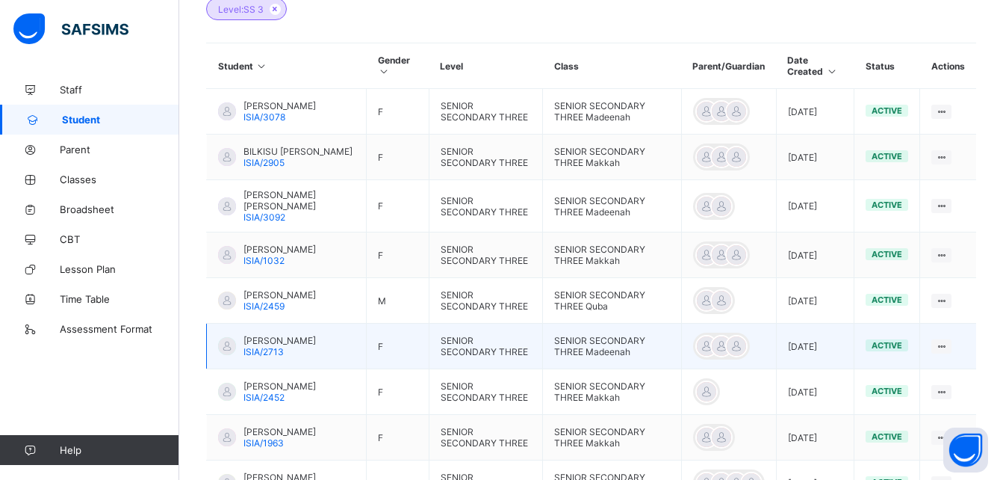
click at [294, 357] on div "[PERSON_NAME] ISIA/2713" at bounding box center [280, 346] width 72 height 22
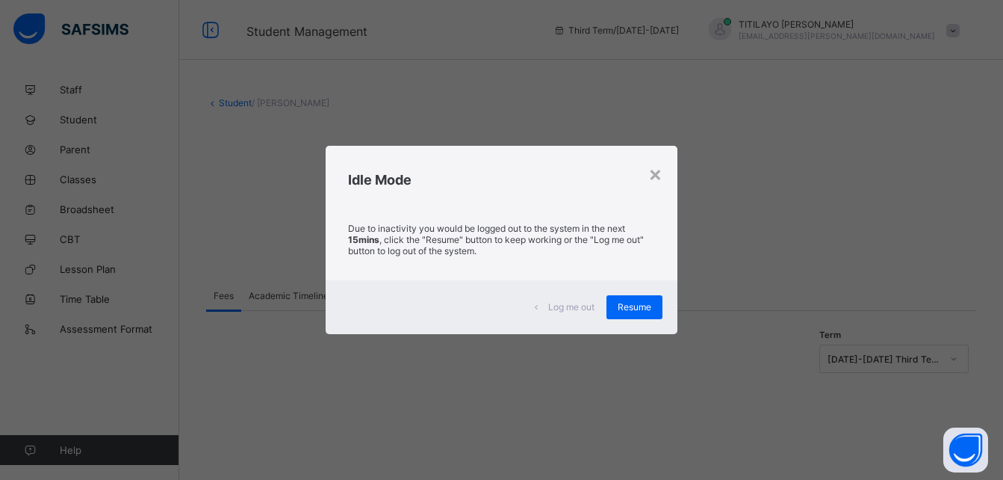
scroll to position [229, 0]
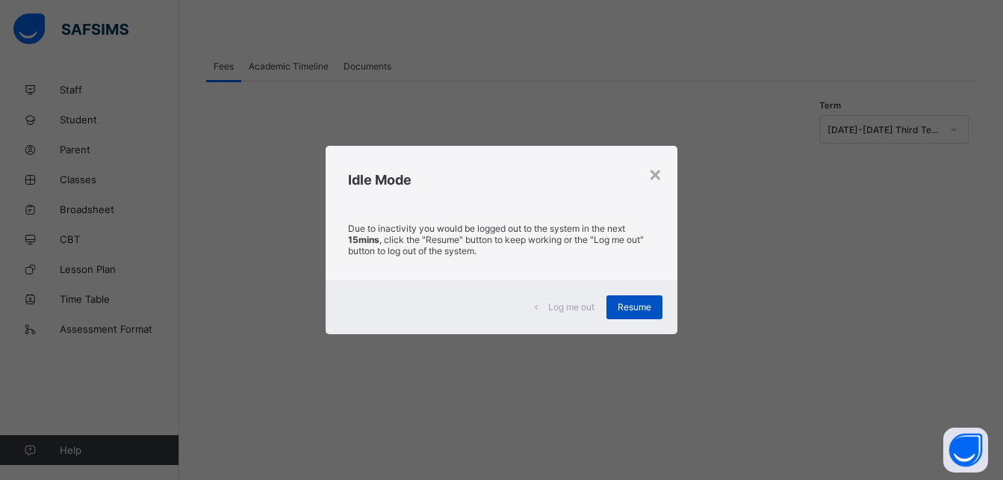
click at [641, 306] on span "Resume" at bounding box center [635, 306] width 34 height 11
